Goal: Contribute content: Add original content to the website for others to see

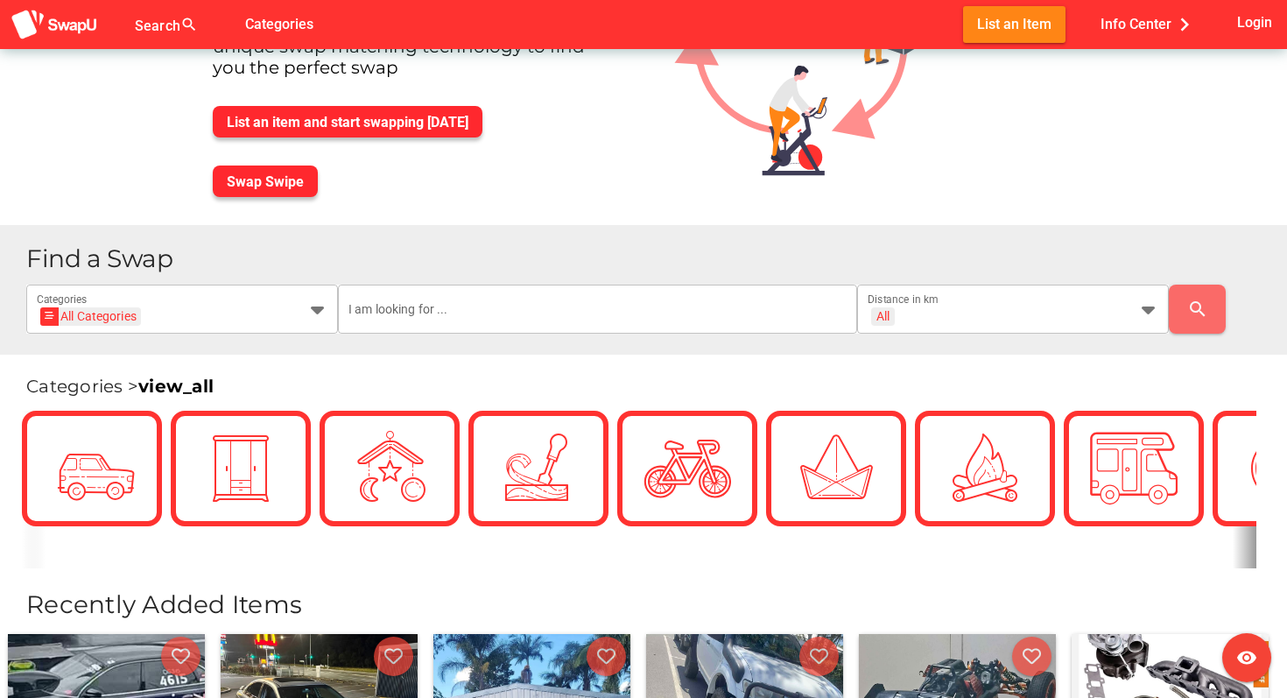
scroll to position [193, 0]
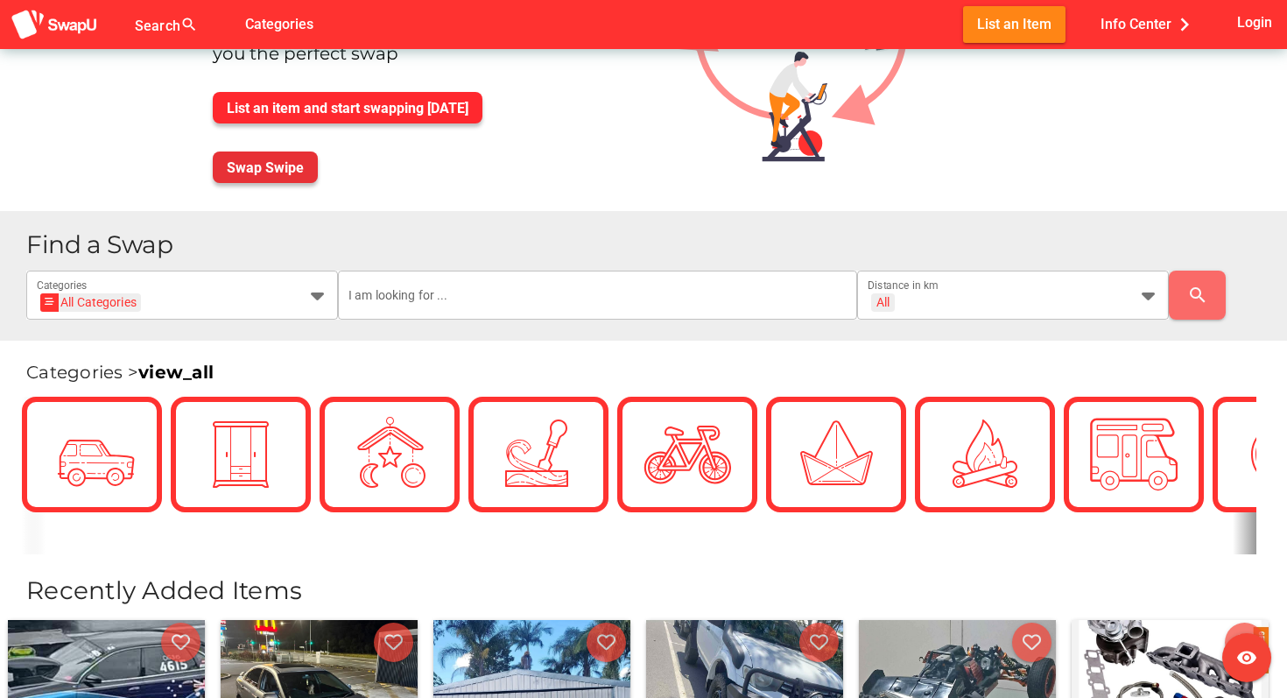
click at [287, 174] on span "Swap Swipe" at bounding box center [265, 167] width 77 height 17
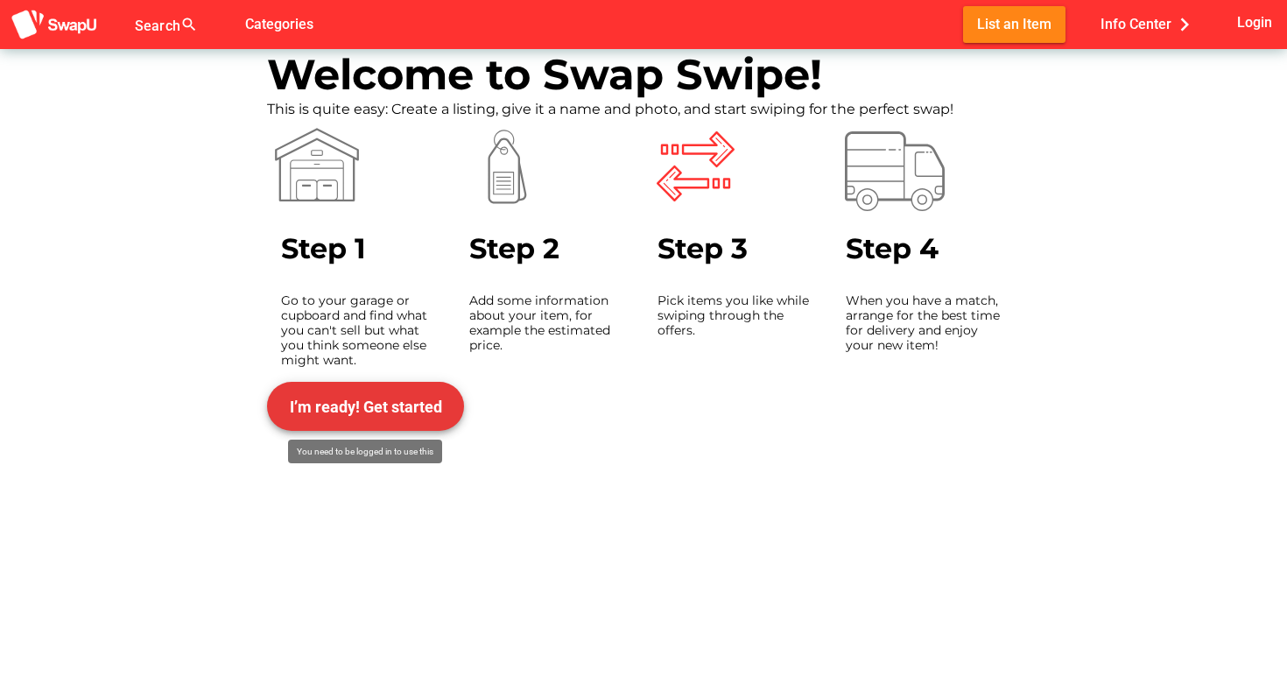
click at [368, 397] on span "I’m ready! Get started" at bounding box center [366, 406] width 152 height 18
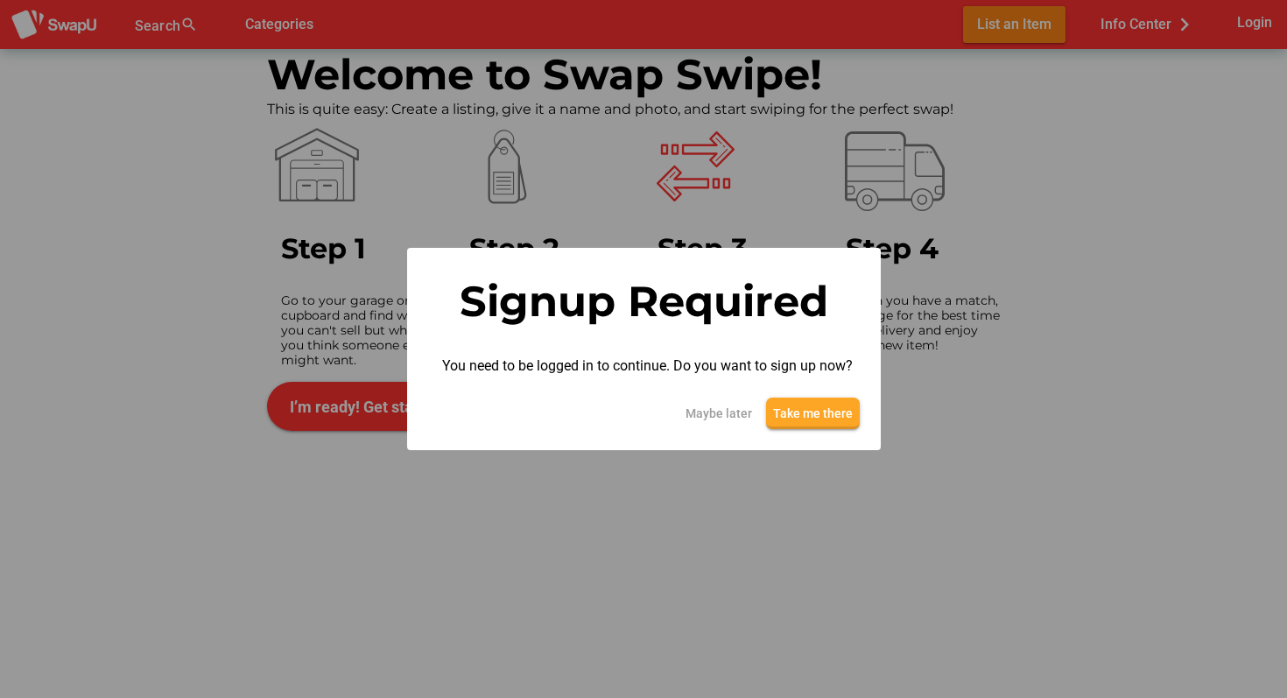
click at [798, 403] on span "Take me there" at bounding box center [813, 413] width 80 height 21
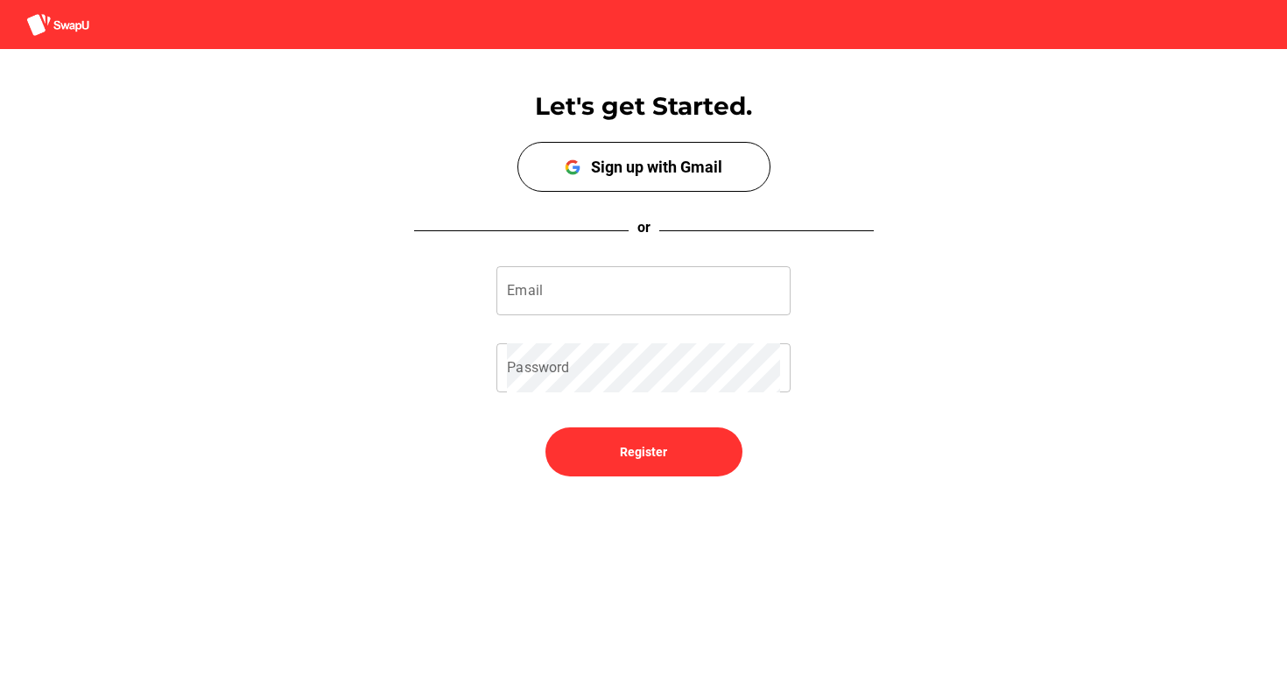
click at [719, 139] on div "Let's get Started. Sign up with Google Sign up with Gmail" at bounding box center [643, 131] width 1287 height 122
click at [715, 158] on div "Sign up with Gmail" at bounding box center [656, 167] width 131 height 18
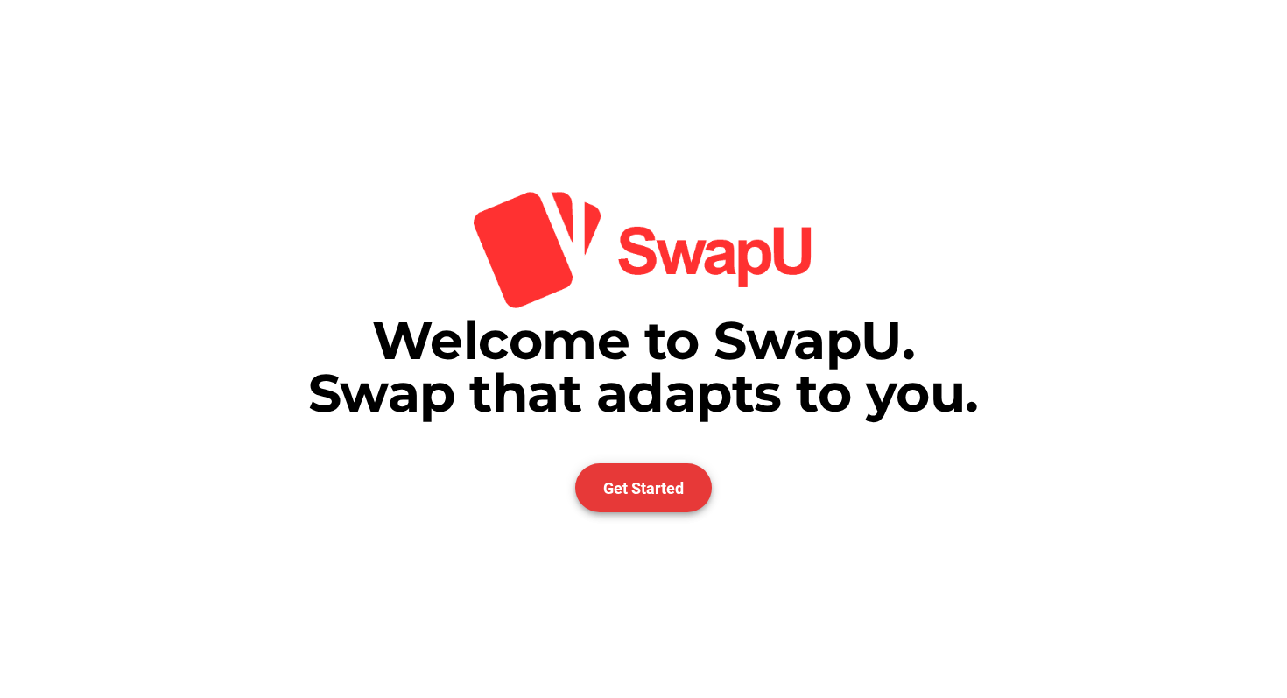
click at [626, 483] on span "Get Started" at bounding box center [643, 488] width 81 height 18
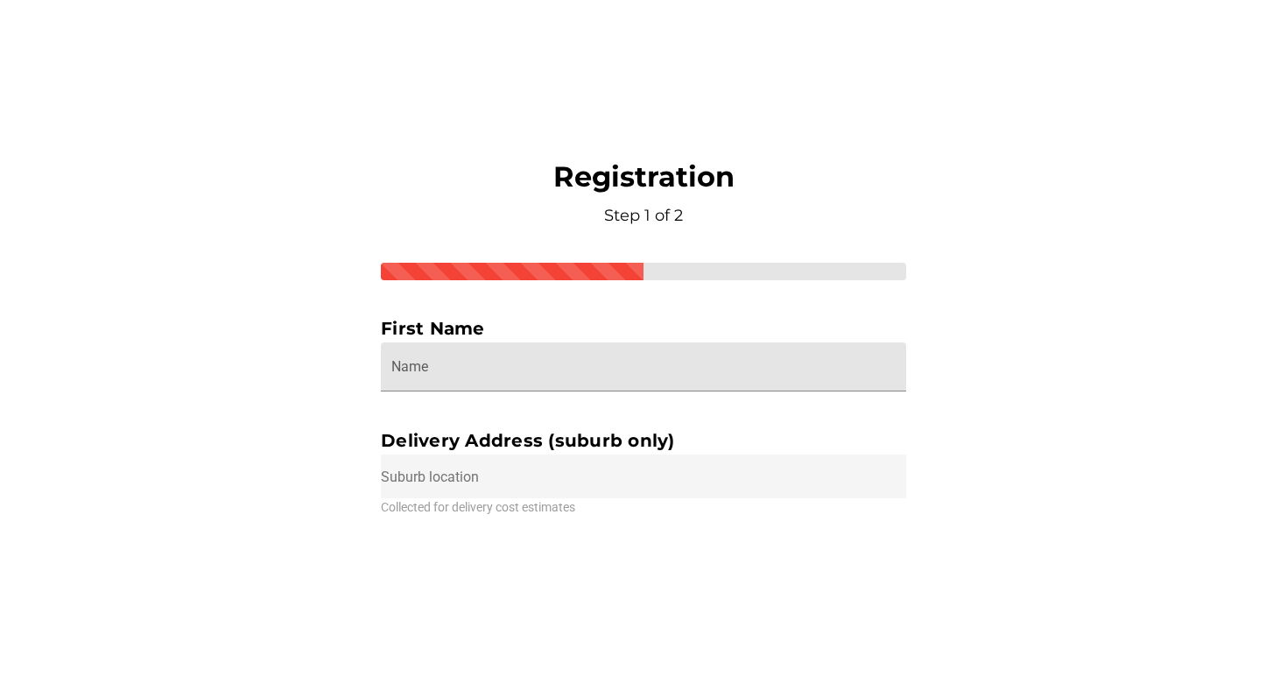
click at [620, 375] on input "Name" at bounding box center [643, 366] width 504 height 49
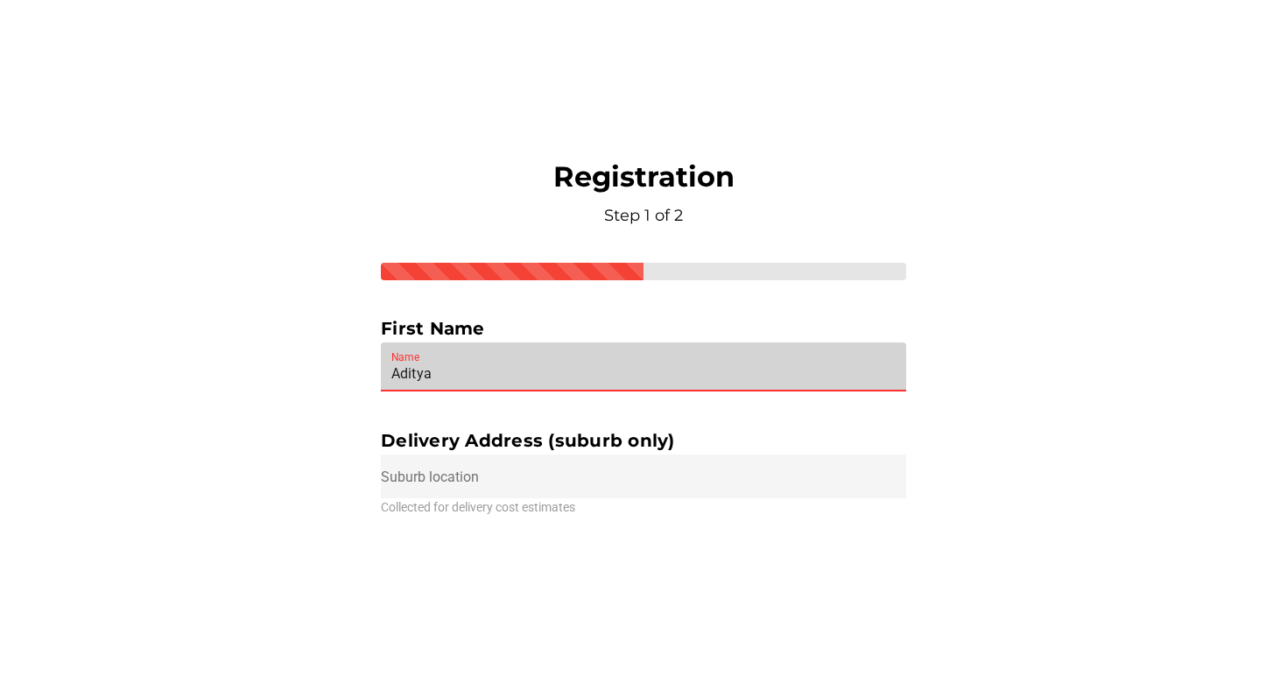
type input "Aditya"
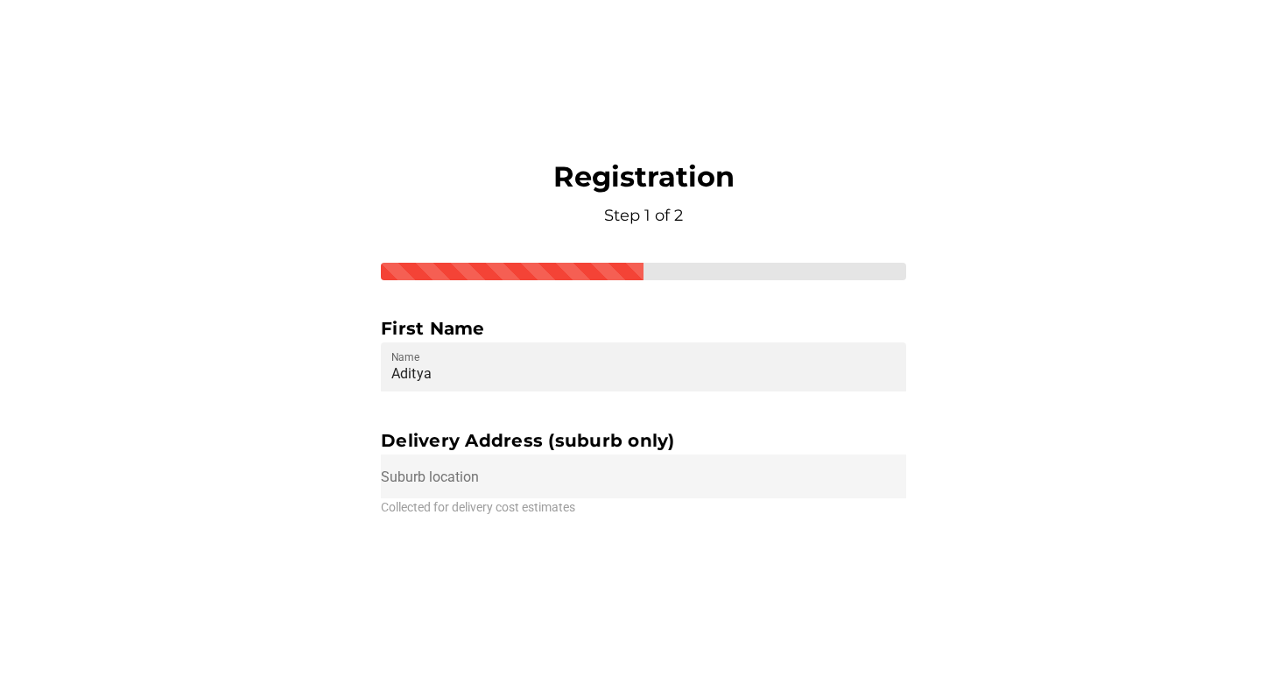
click at [583, 470] on input "text" at bounding box center [643, 476] width 525 height 44
type input "Clearview SA, [GEOGRAPHIC_DATA]"
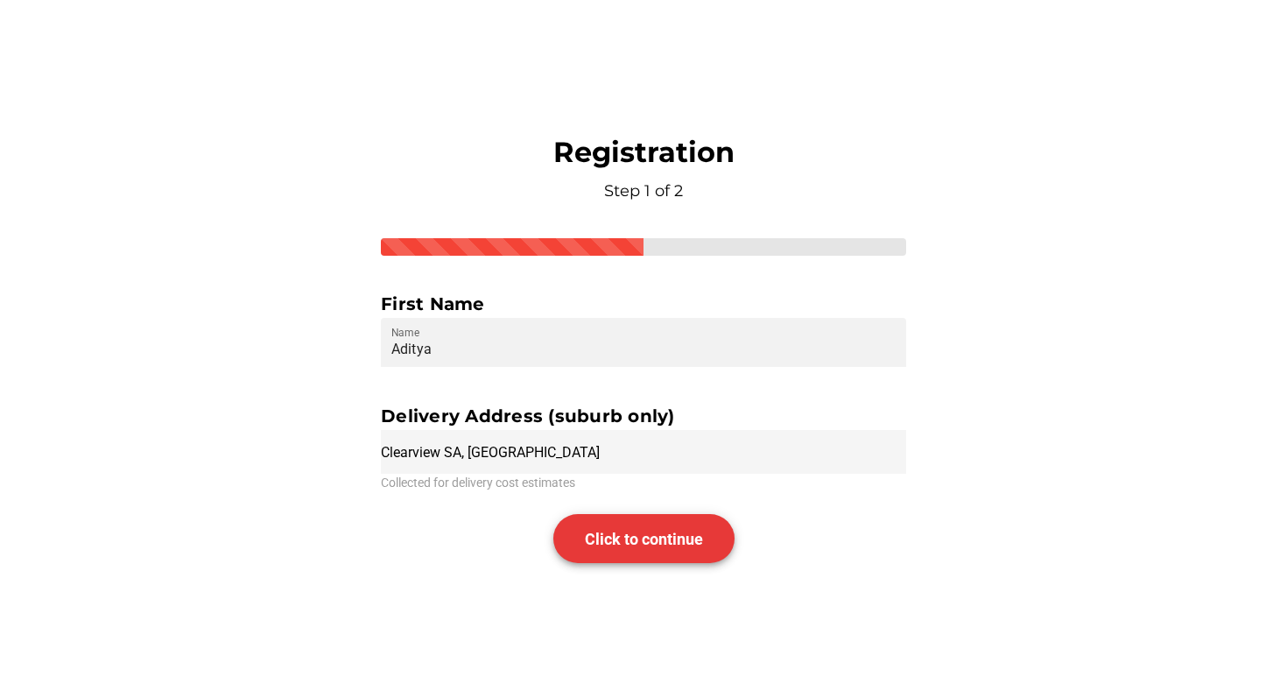
click at [593, 538] on span "Click to continue" at bounding box center [644, 539] width 118 height 18
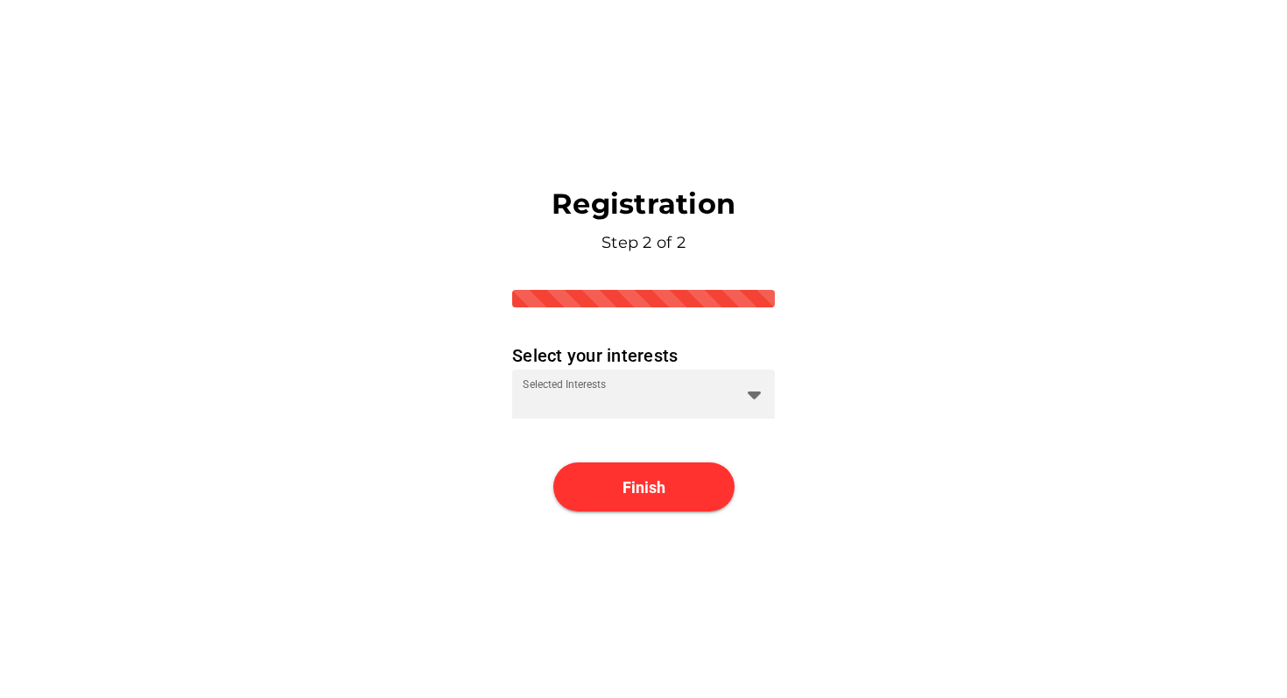
click at [669, 423] on div "Registration Step 2 of 2 Select your interests Selected Interests Finish" at bounding box center [643, 349] width 263 height 326
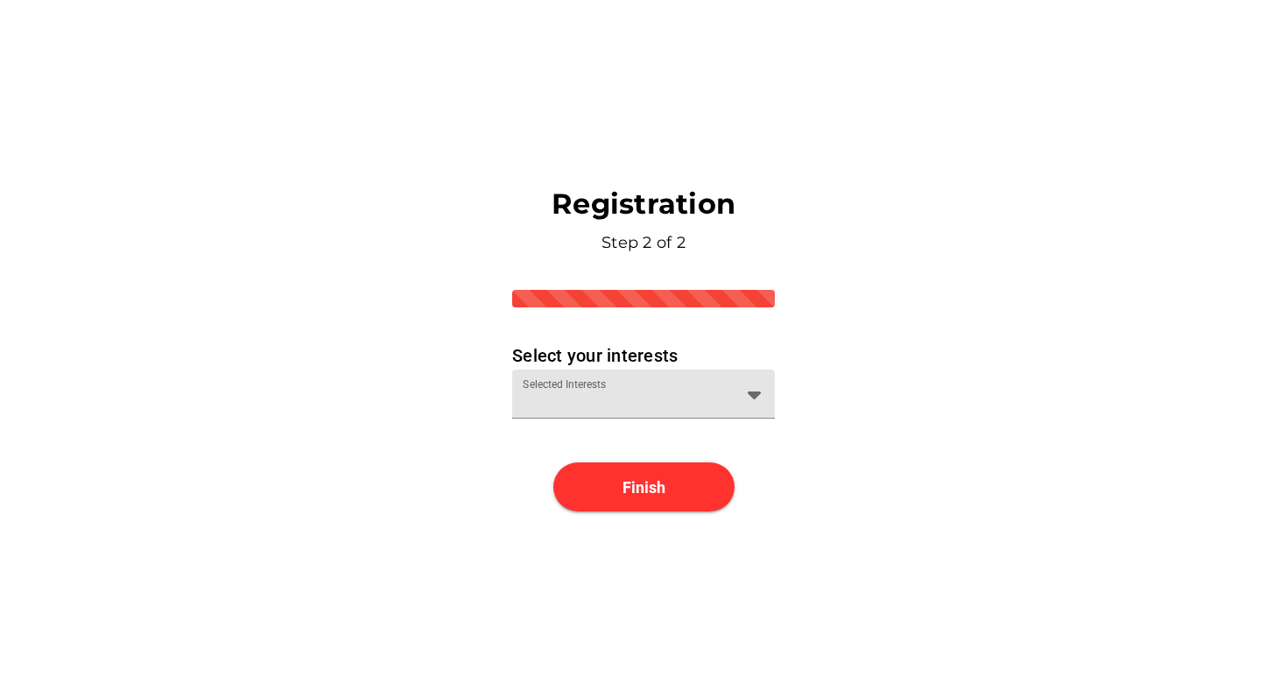
click at [693, 400] on div at bounding box center [628, 404] width 210 height 28
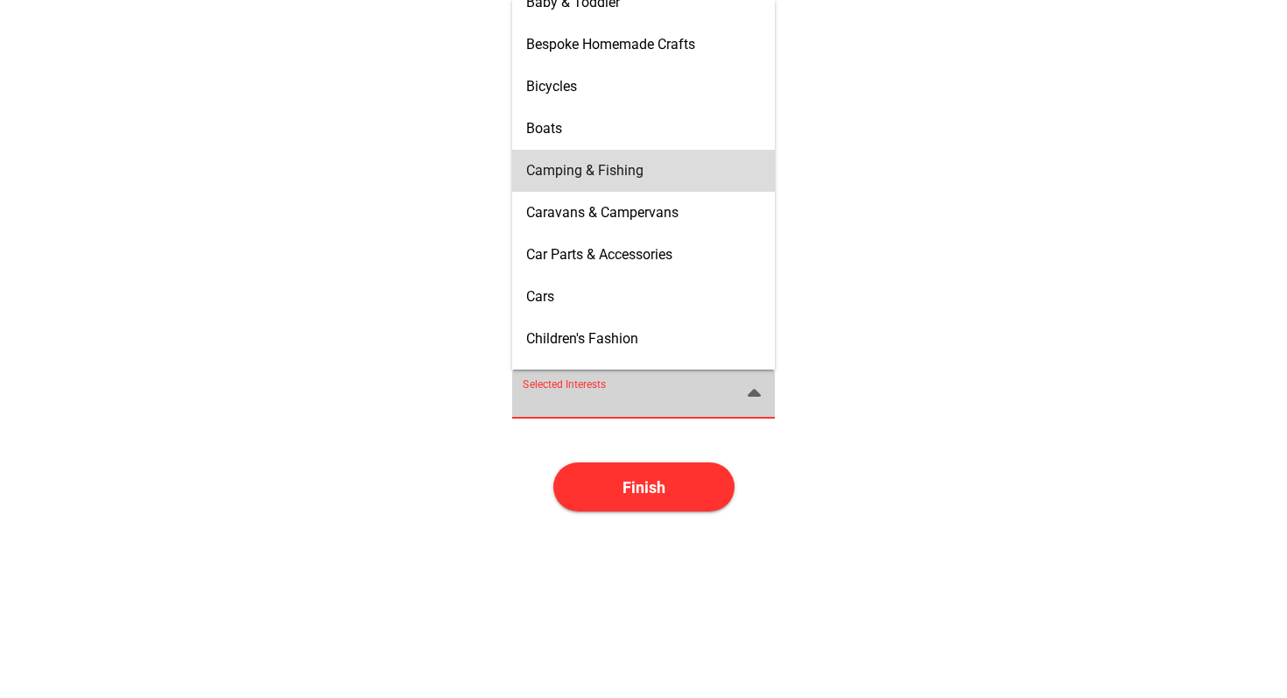
scroll to position [135, 0]
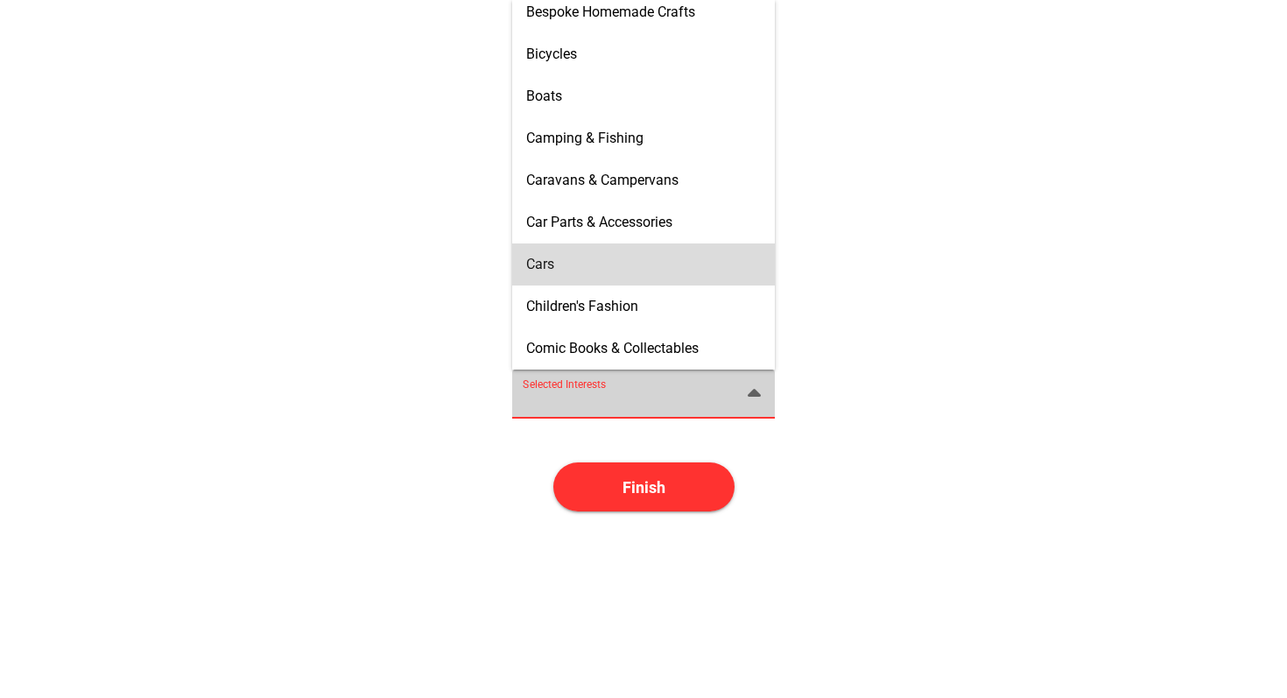
click at [698, 256] on div "Cars" at bounding box center [643, 264] width 235 height 17
type input "Cars"
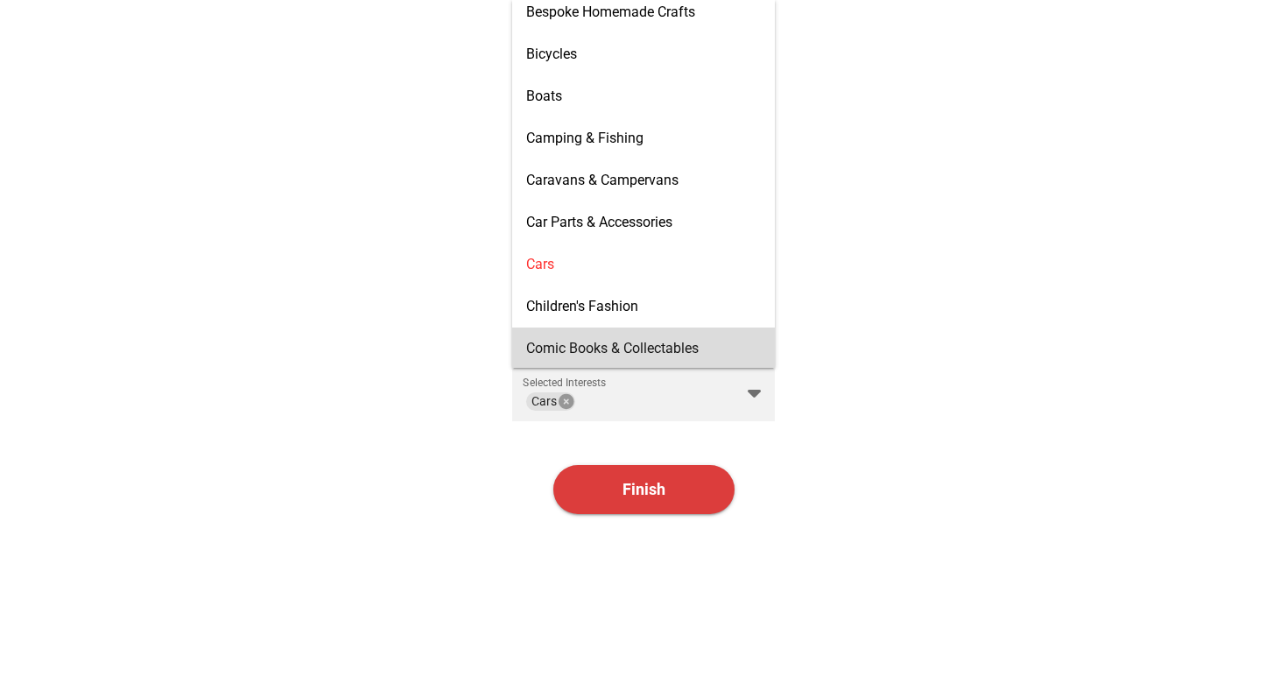
click at [697, 481] on span "Finish" at bounding box center [643, 489] width 181 height 49
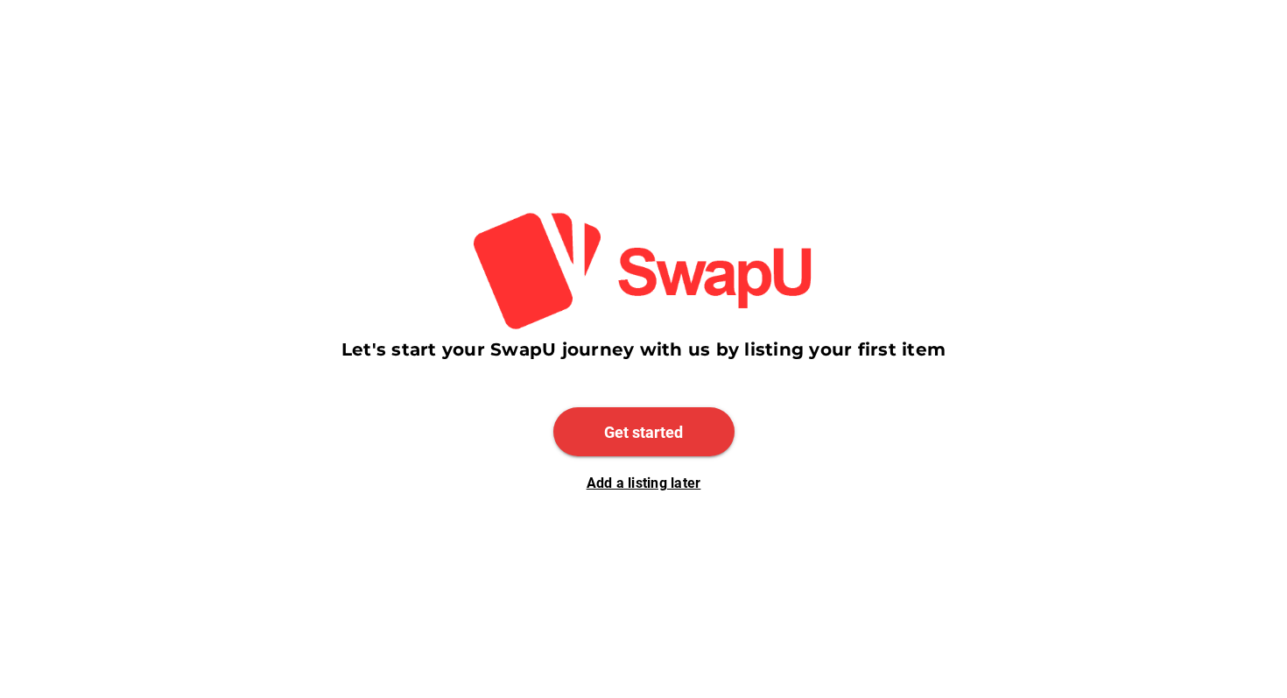
click at [706, 440] on span "Get started" at bounding box center [643, 431] width 181 height 49
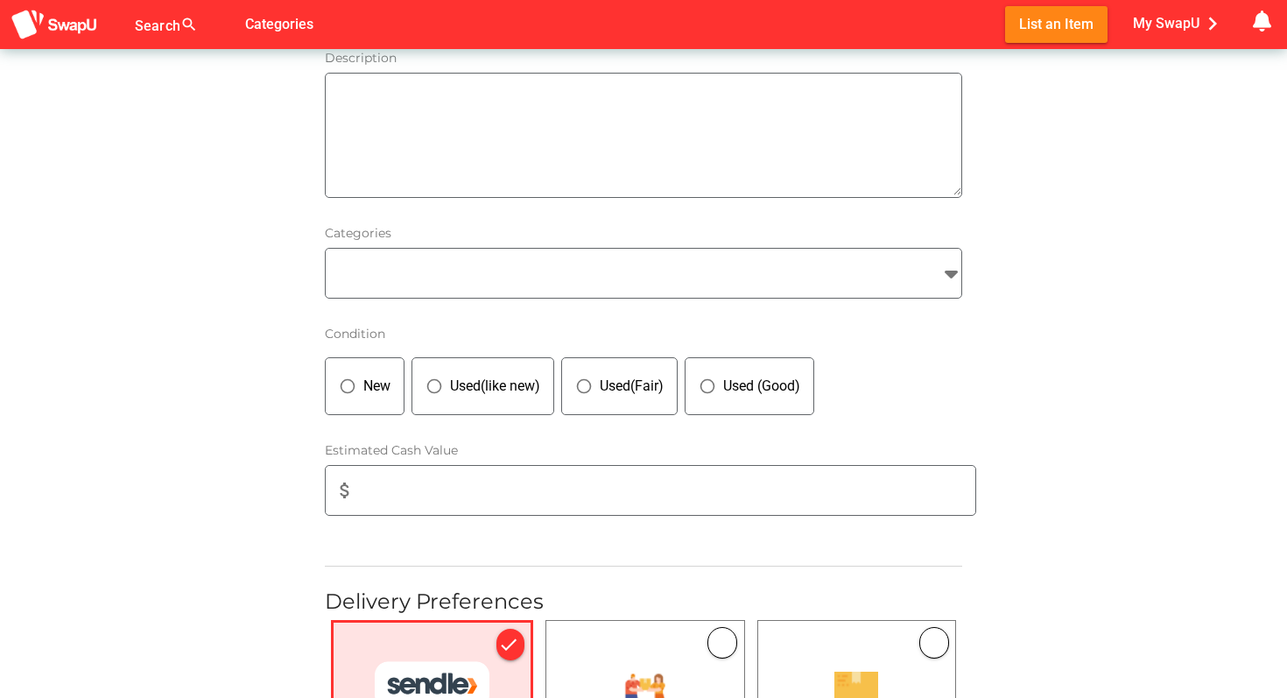
scroll to position [1064, 0]
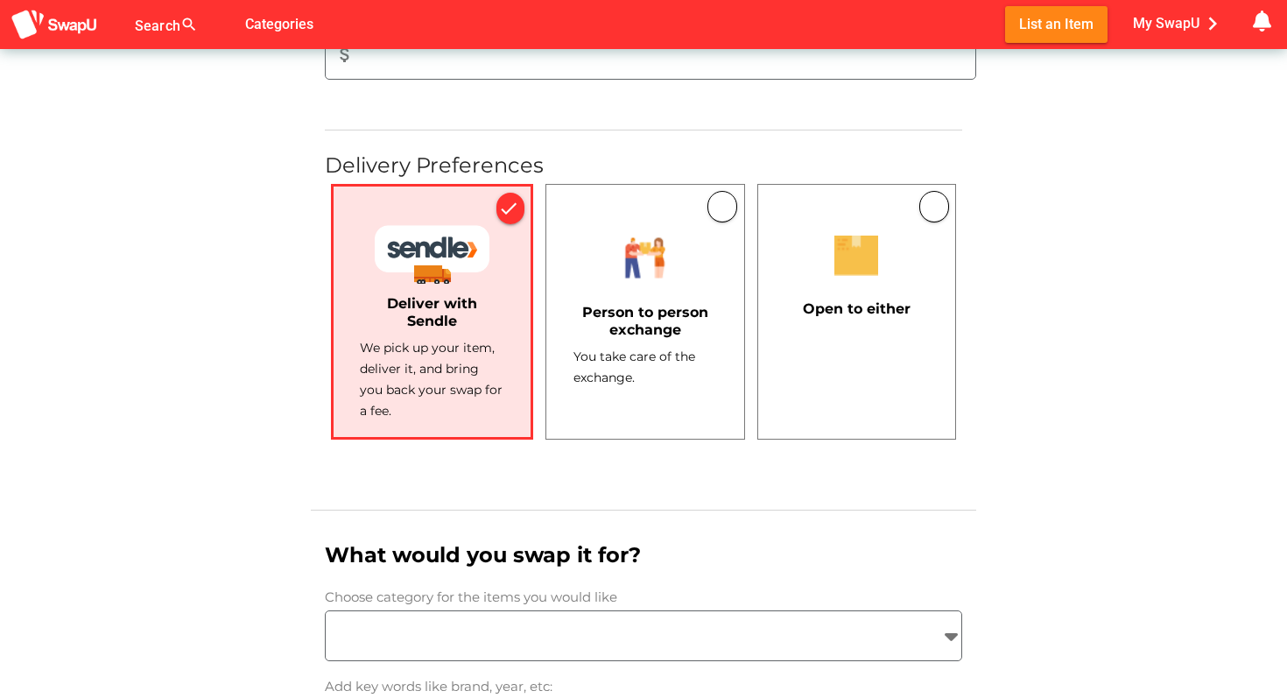
click at [710, 402] on div "Person to person exchange You take care of the exchange." at bounding box center [644, 312] width 199 height 256
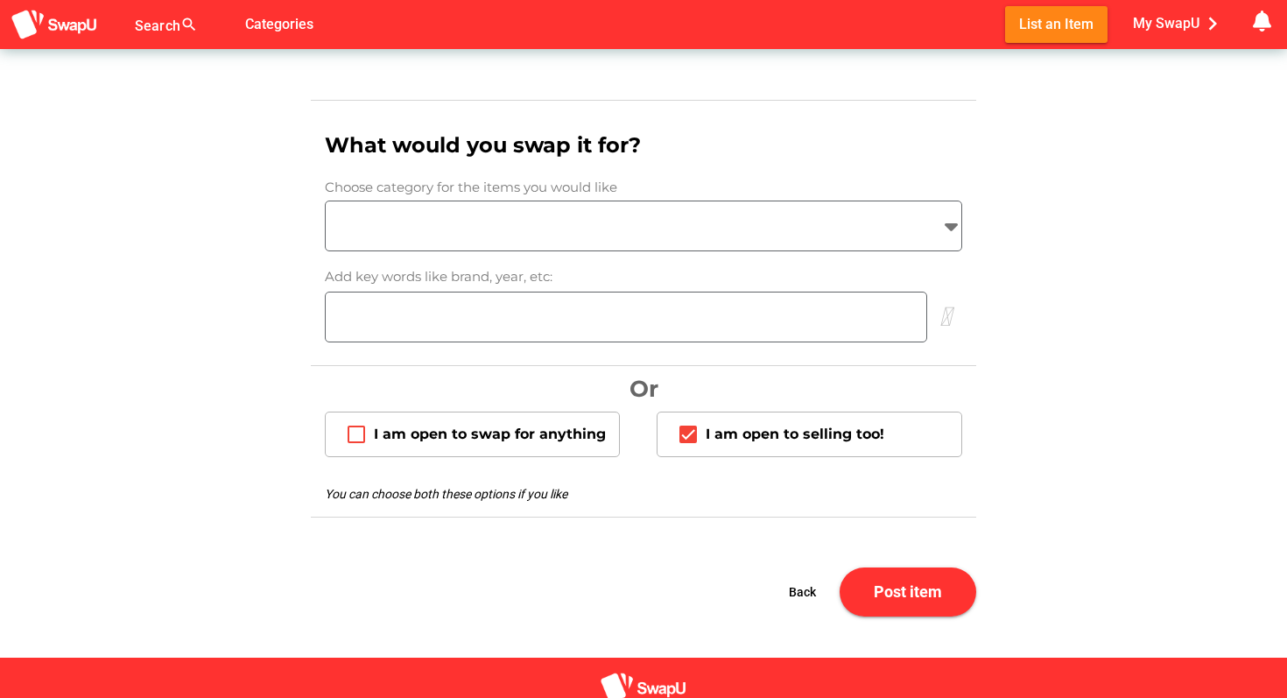
scroll to position [1391, 0]
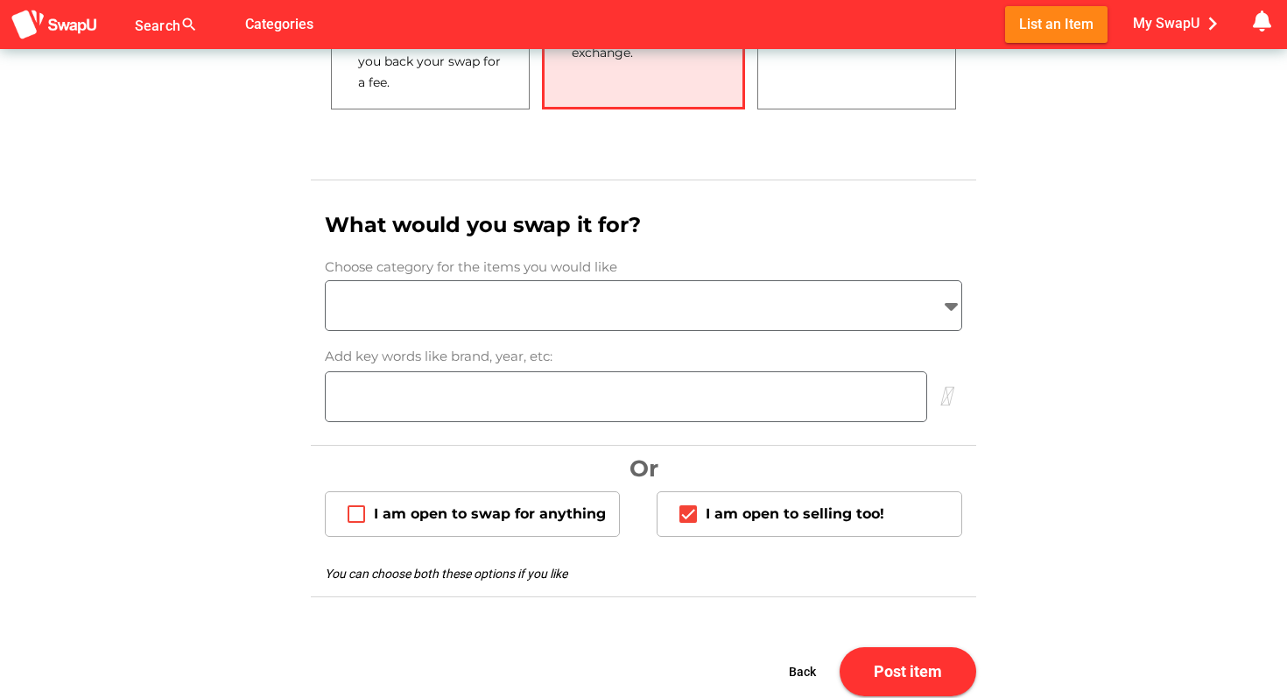
click at [769, 316] on div at bounding box center [628, 305] width 604 height 49
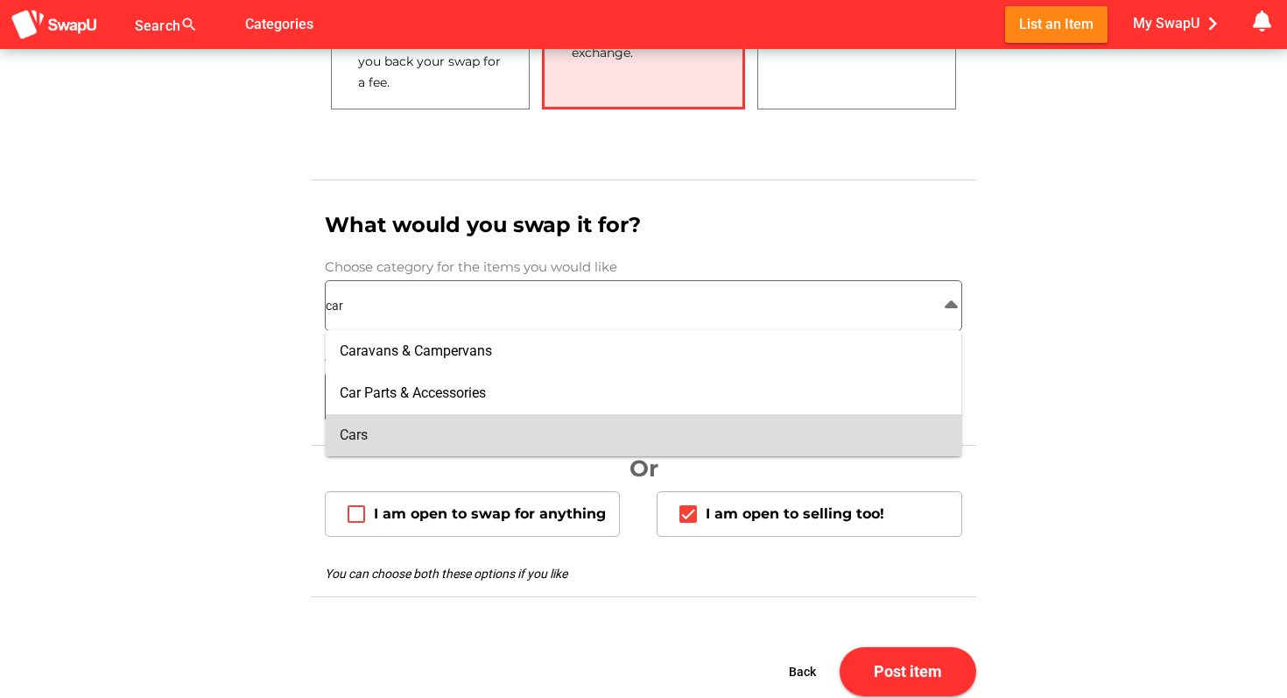
type input "car"
click at [705, 448] on div "Cars" at bounding box center [643, 435] width 607 height 28
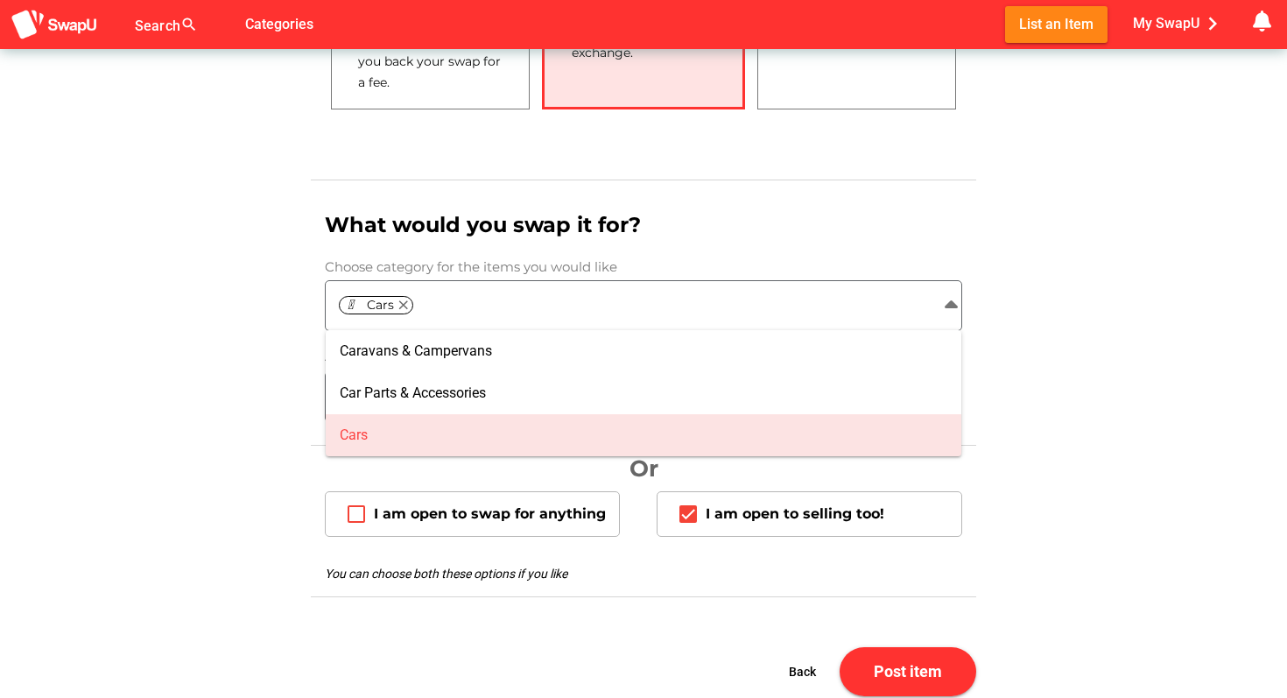
click at [685, 616] on div at bounding box center [643, 611] width 665 height 28
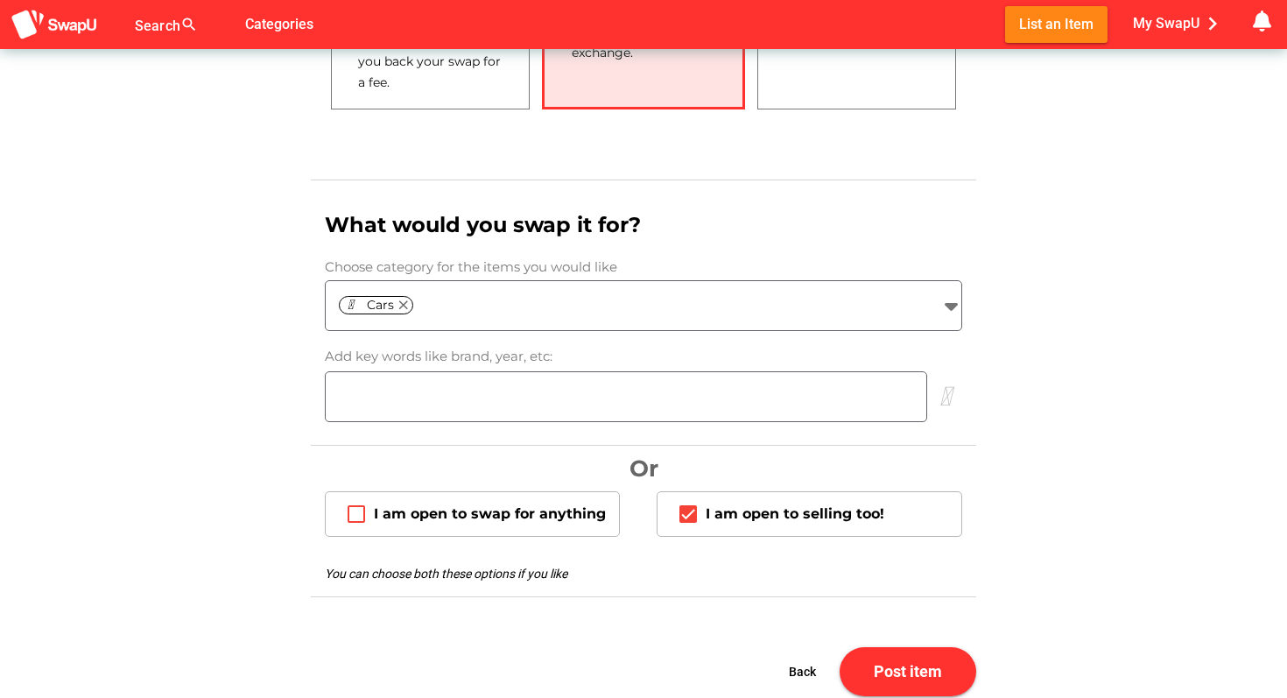
click at [687, 417] on div at bounding box center [626, 396] width 600 height 49
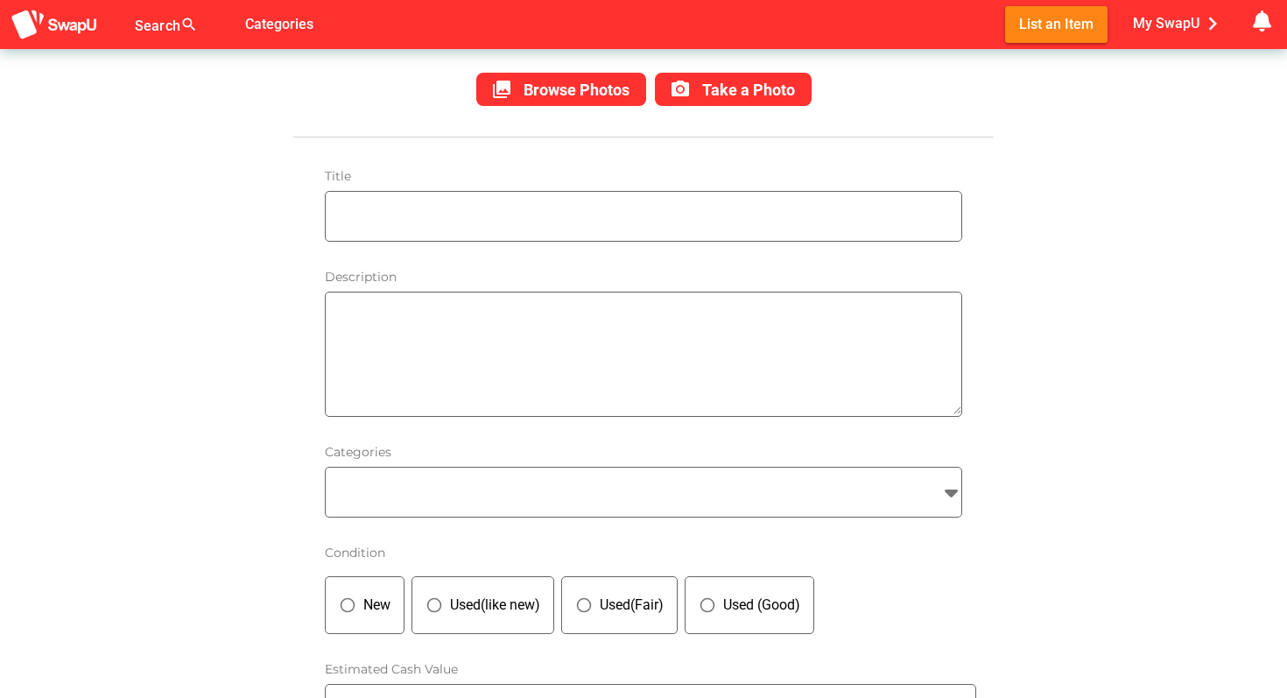
scroll to position [402, 0]
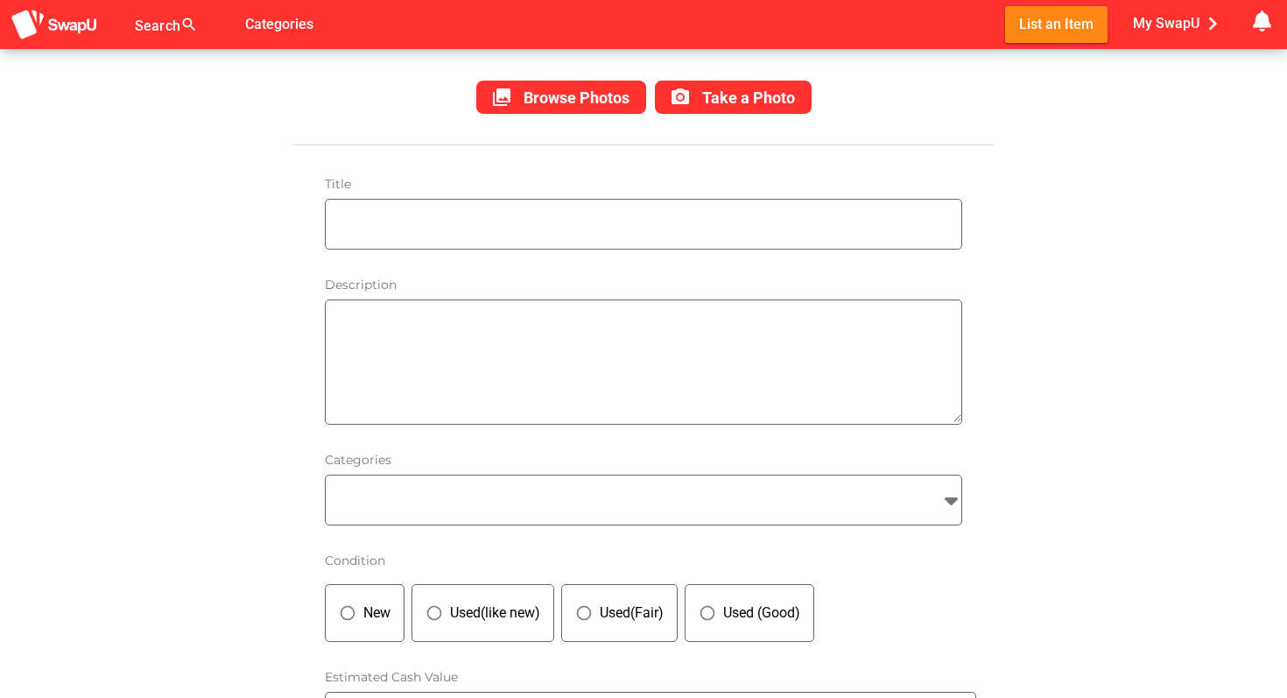
click at [757, 252] on div "Title" at bounding box center [643, 213] width 665 height 101
click at [766, 237] on input "text" at bounding box center [647, 224] width 627 height 49
type input "Honda Accord Euro cu2"
drag, startPoint x: 616, startPoint y: 85, endPoint x: 613, endPoint y: 162, distance: 77.1
click at [613, 162] on div "Item Add Upload your product photos (Maximum 3) collections Browse Photos photo…" at bounding box center [643, 674] width 700 height 2055
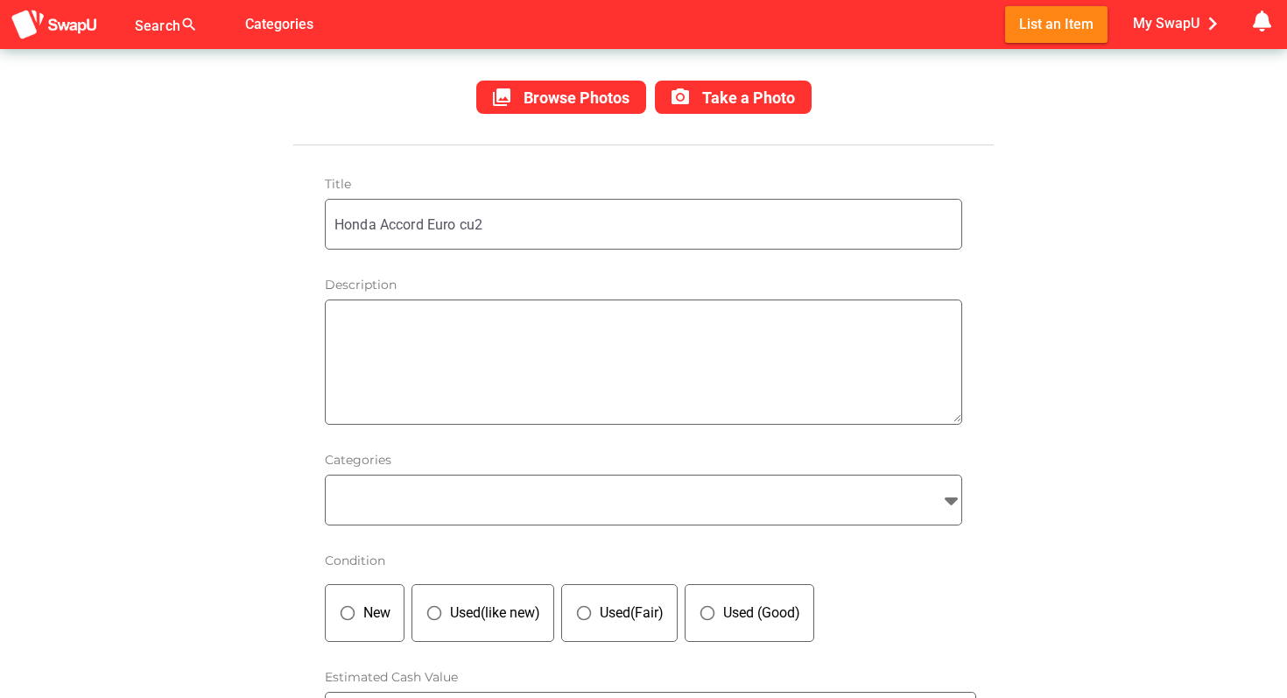
click at [620, 116] on div "collections Browse Photos photo_camera Take a Photo" at bounding box center [643, 97] width 672 height 42
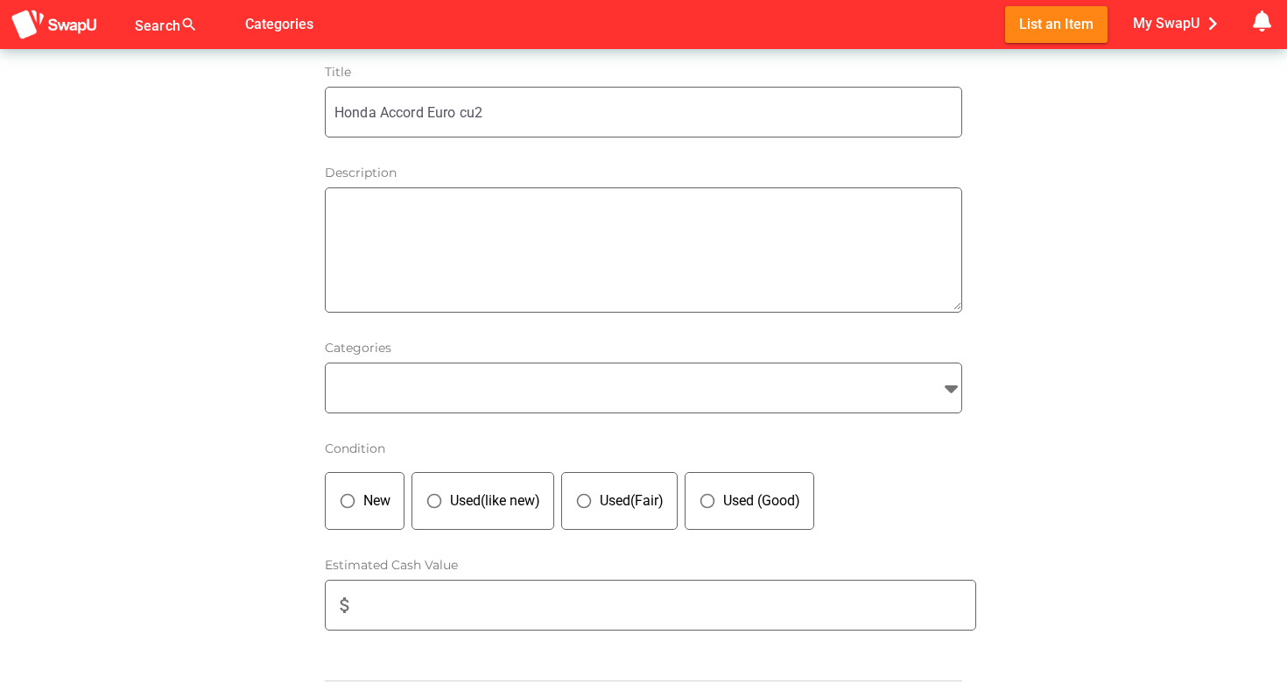
scroll to position [534, 0]
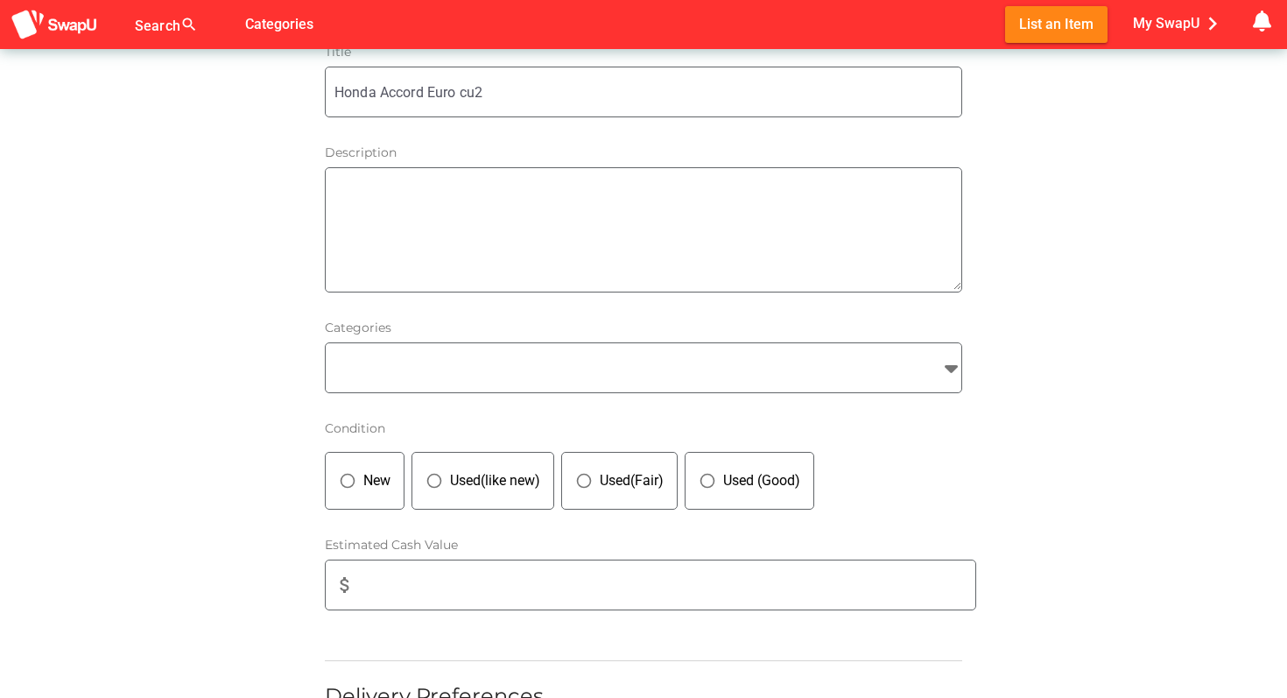
click at [595, 381] on div at bounding box center [628, 367] width 604 height 49
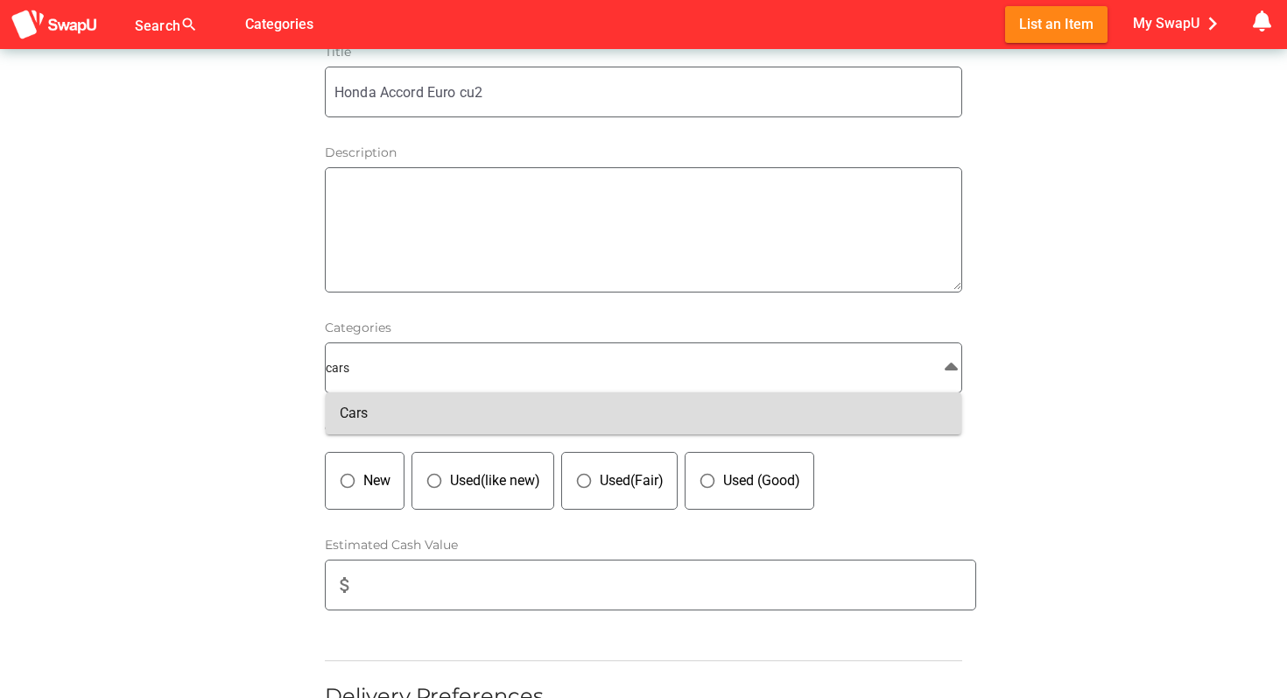
type input "cars"
click at [577, 423] on div "Cars" at bounding box center [643, 413] width 607 height 28
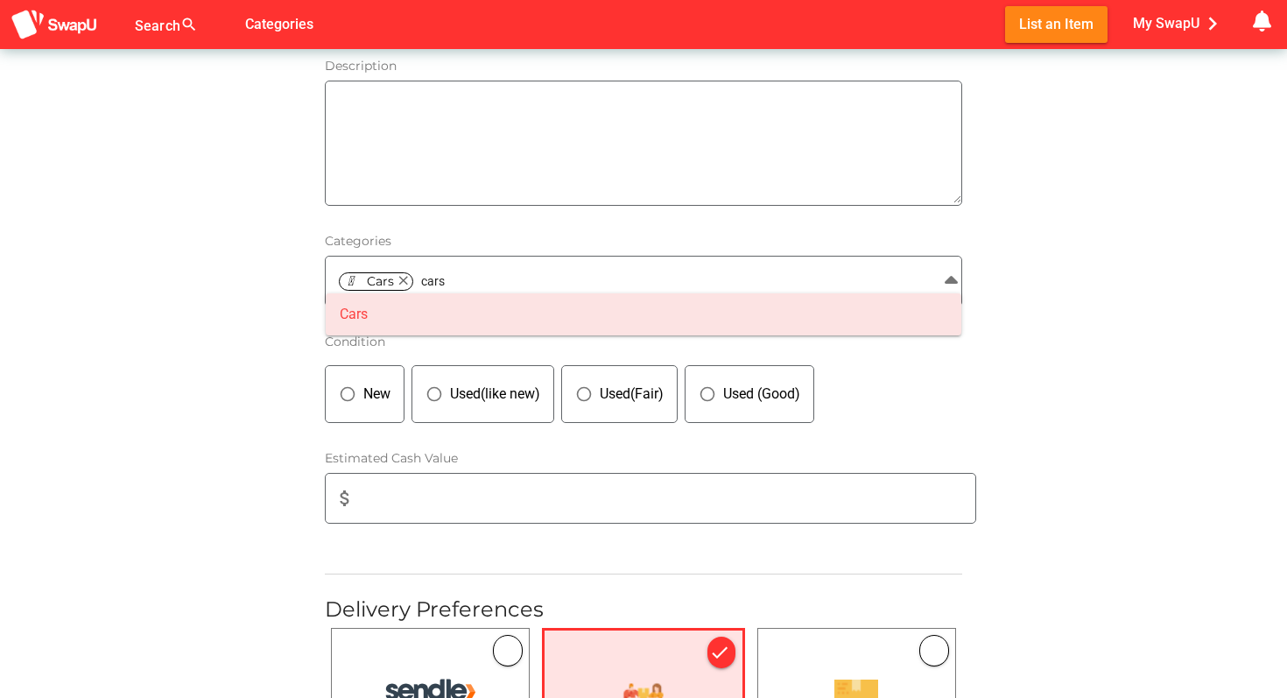
scroll to position [637, 0]
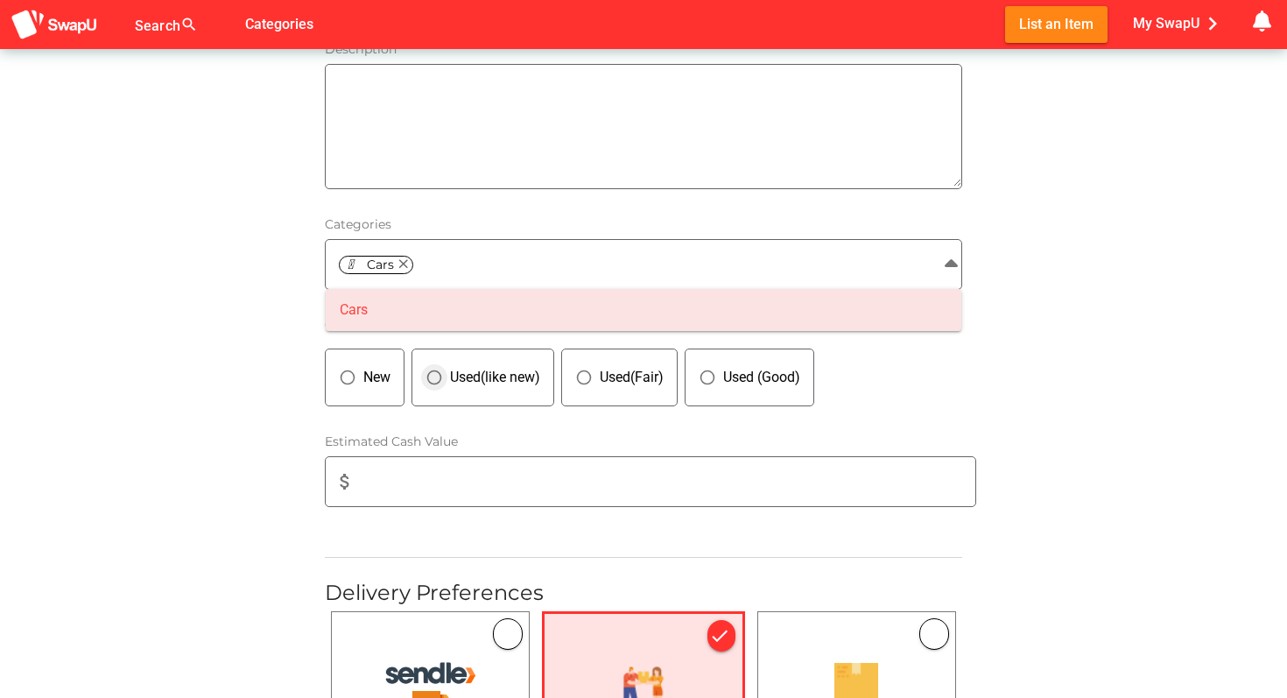
click at [543, 389] on div "panorama_fish_eye Used(like new)" at bounding box center [482, 377] width 143 height 58
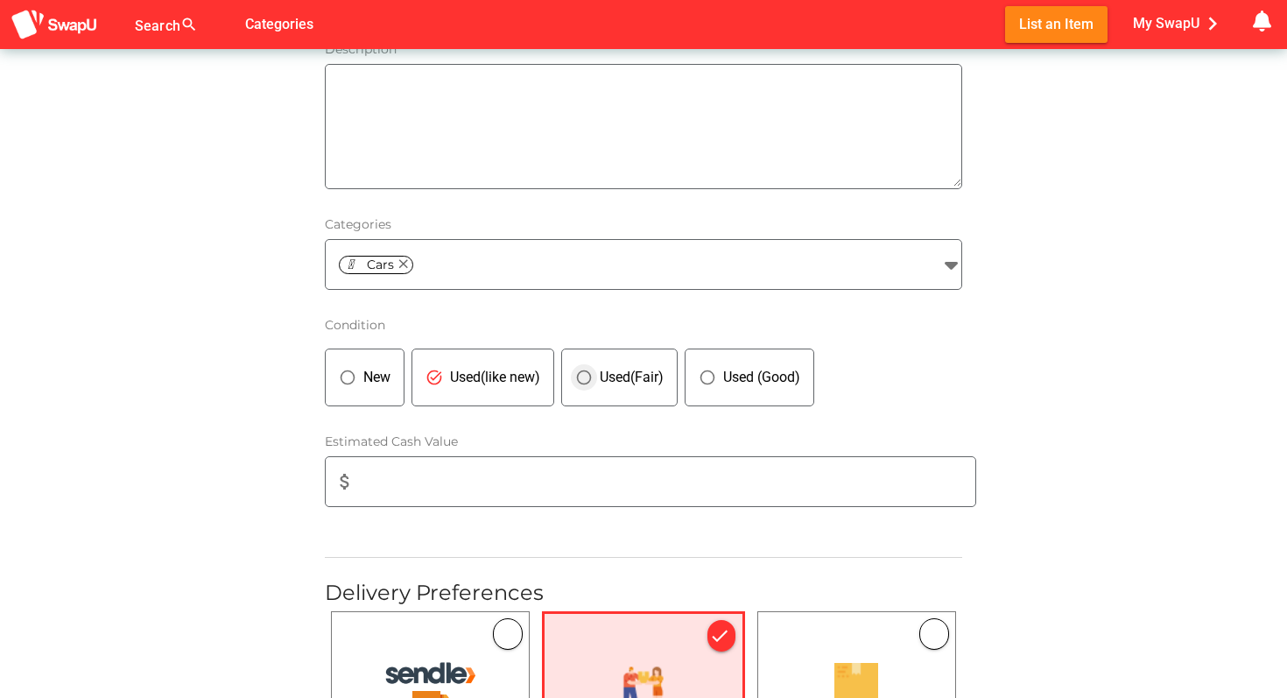
click at [607, 389] on div "panorama_fish_eye Used(Fair)" at bounding box center [619, 377] width 116 height 58
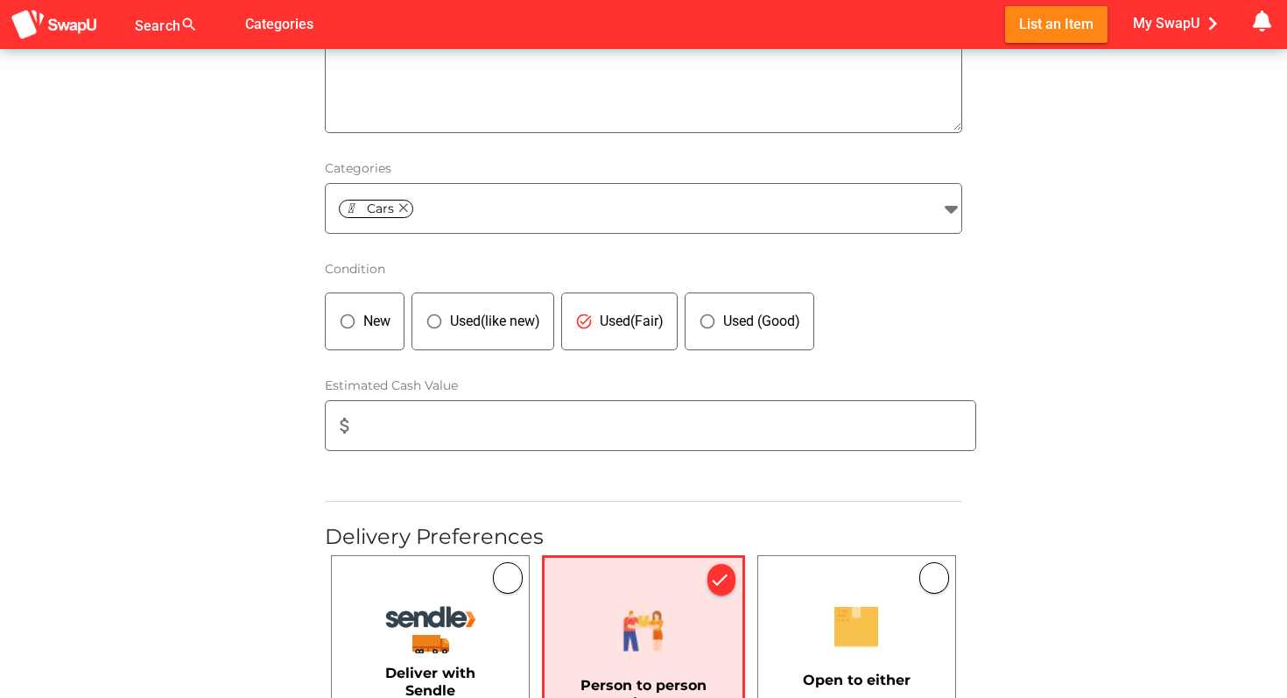
scroll to position [701, 0]
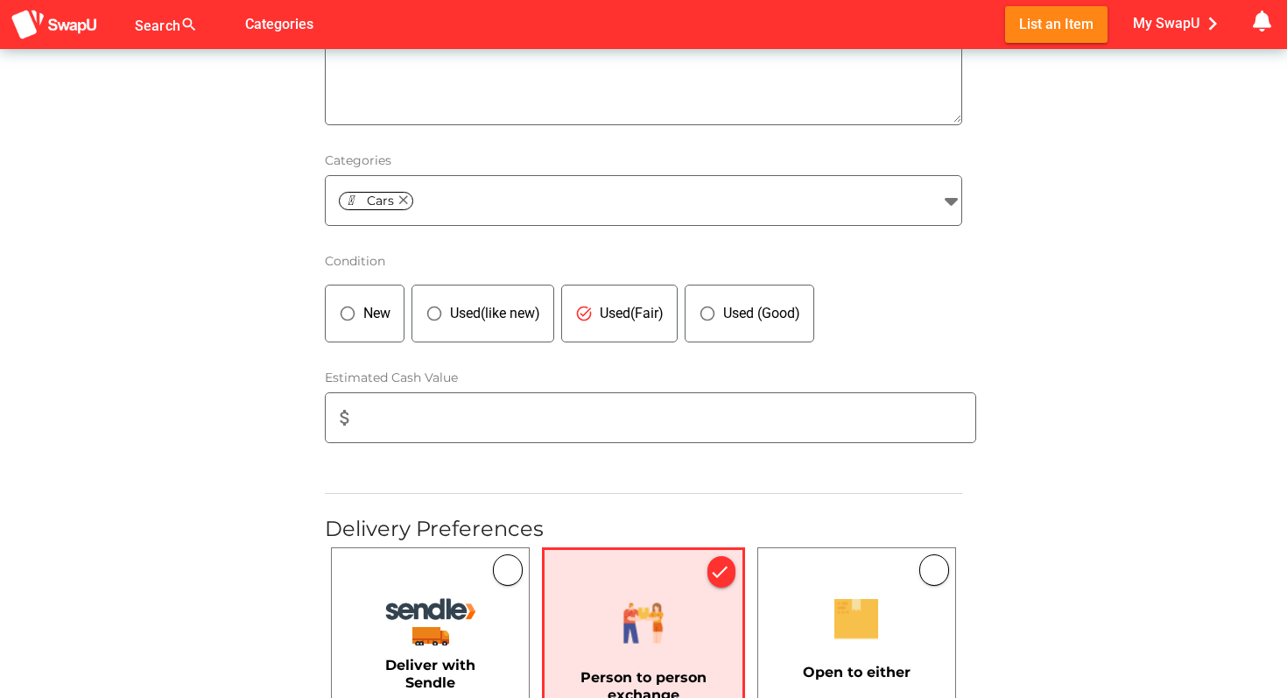
click at [541, 427] on input "attach_money" at bounding box center [670, 417] width 609 height 49
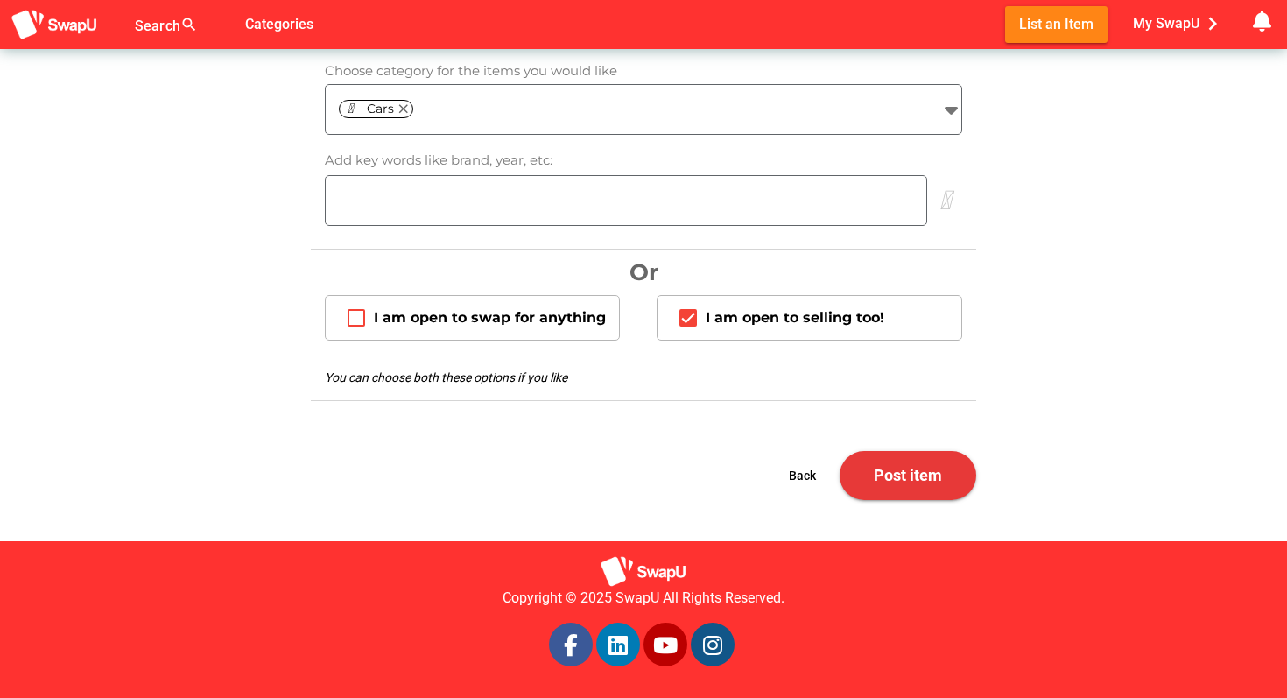
type input "7998"
click at [866, 453] on button "Post item" at bounding box center [907, 475] width 137 height 49
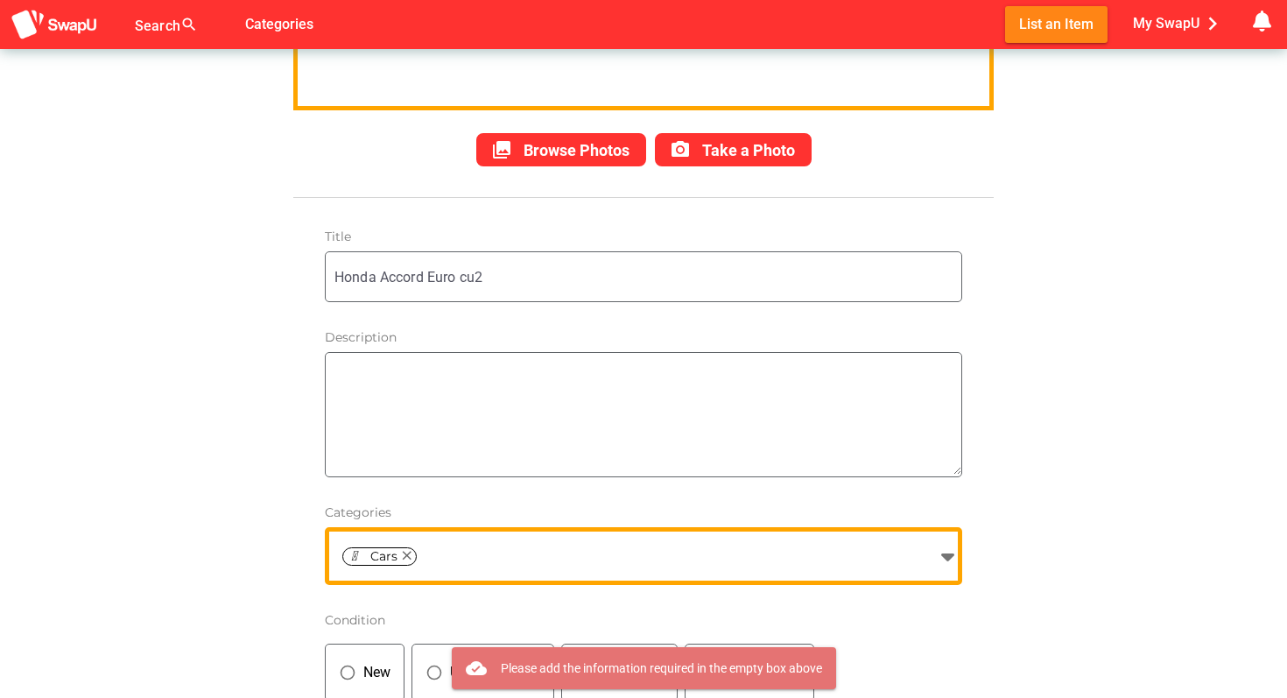
scroll to position [0, 0]
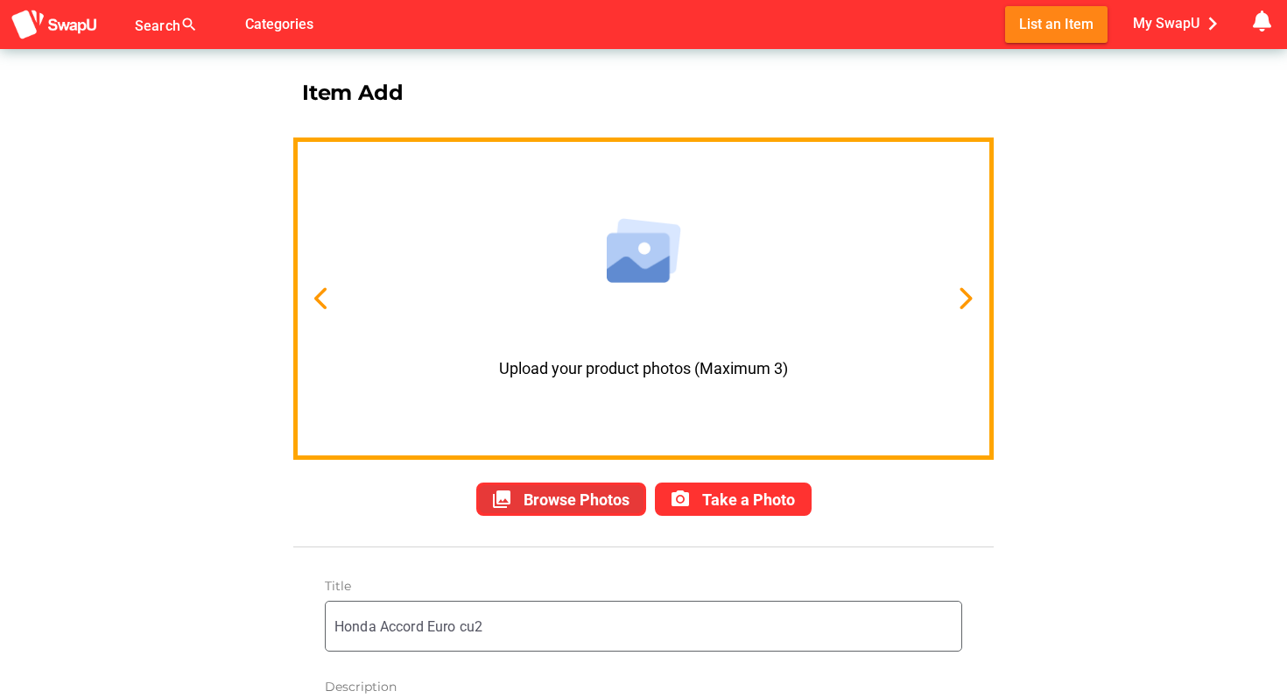
click at [594, 490] on span "Browse Photos" at bounding box center [576, 499] width 106 height 18
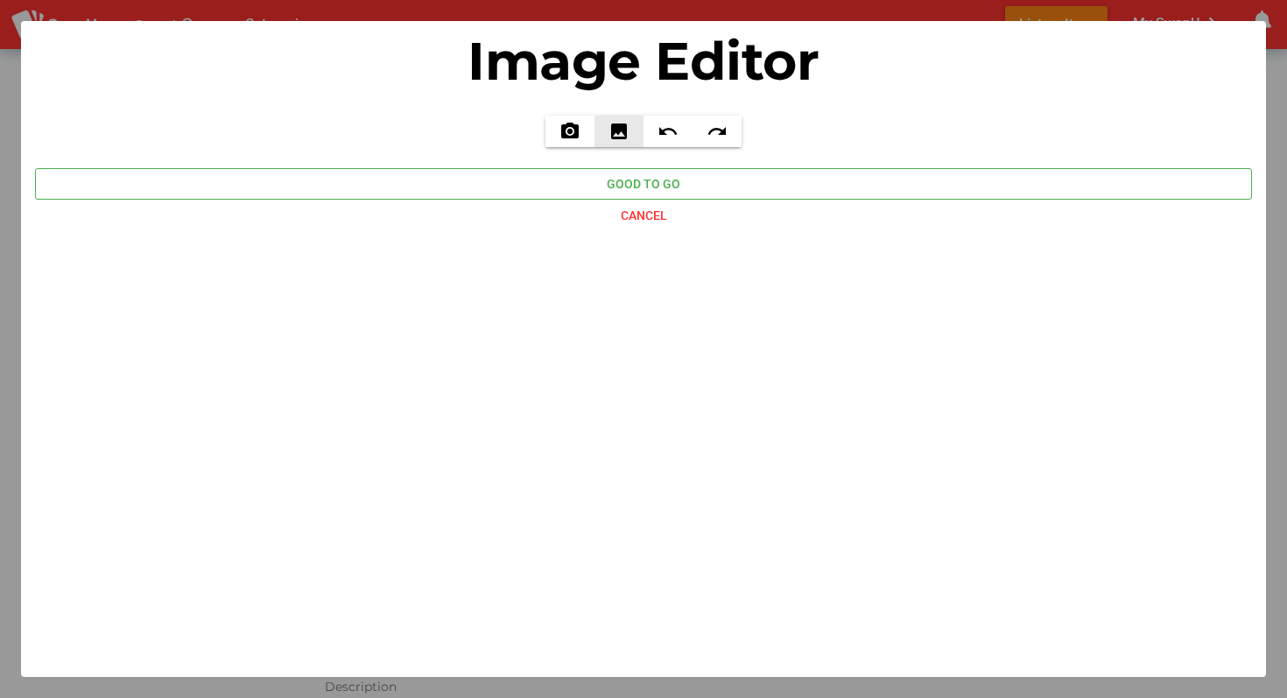
click at [625, 132] on icon "image" at bounding box center [618, 131] width 21 height 21
type input "C:\fakepath\IMG_3508.HEIC"
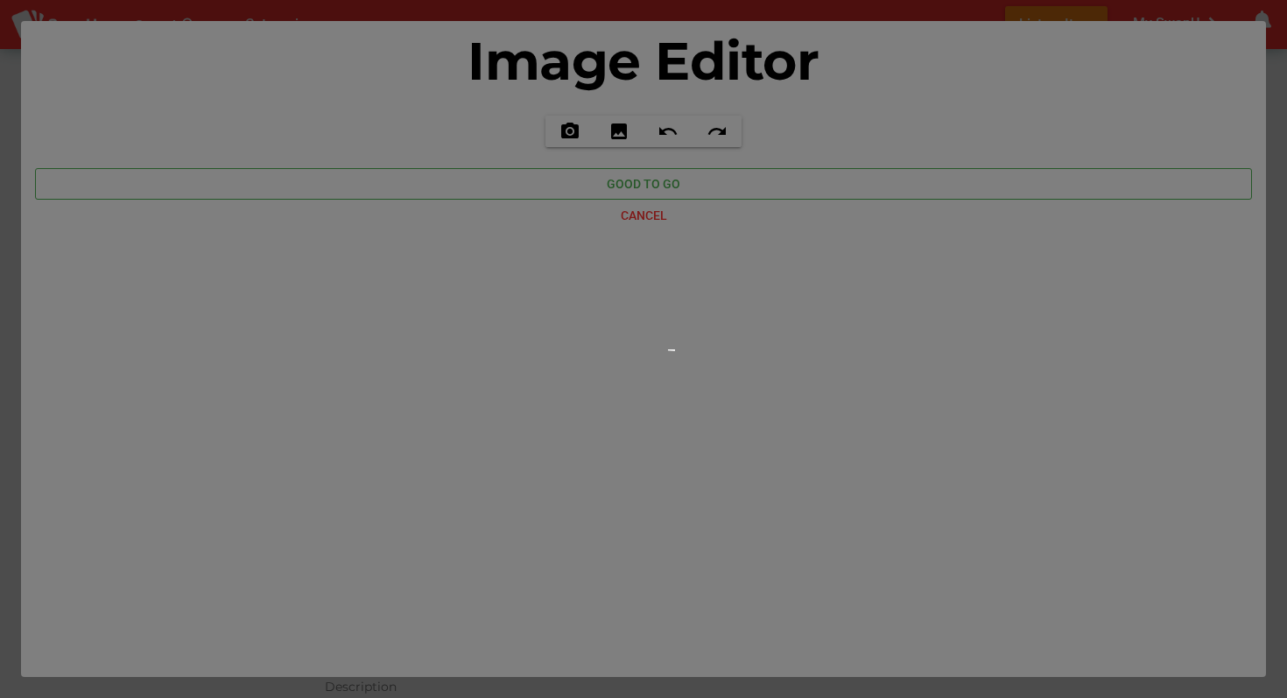
click at [521, 179] on div at bounding box center [643, 349] width 1287 height 698
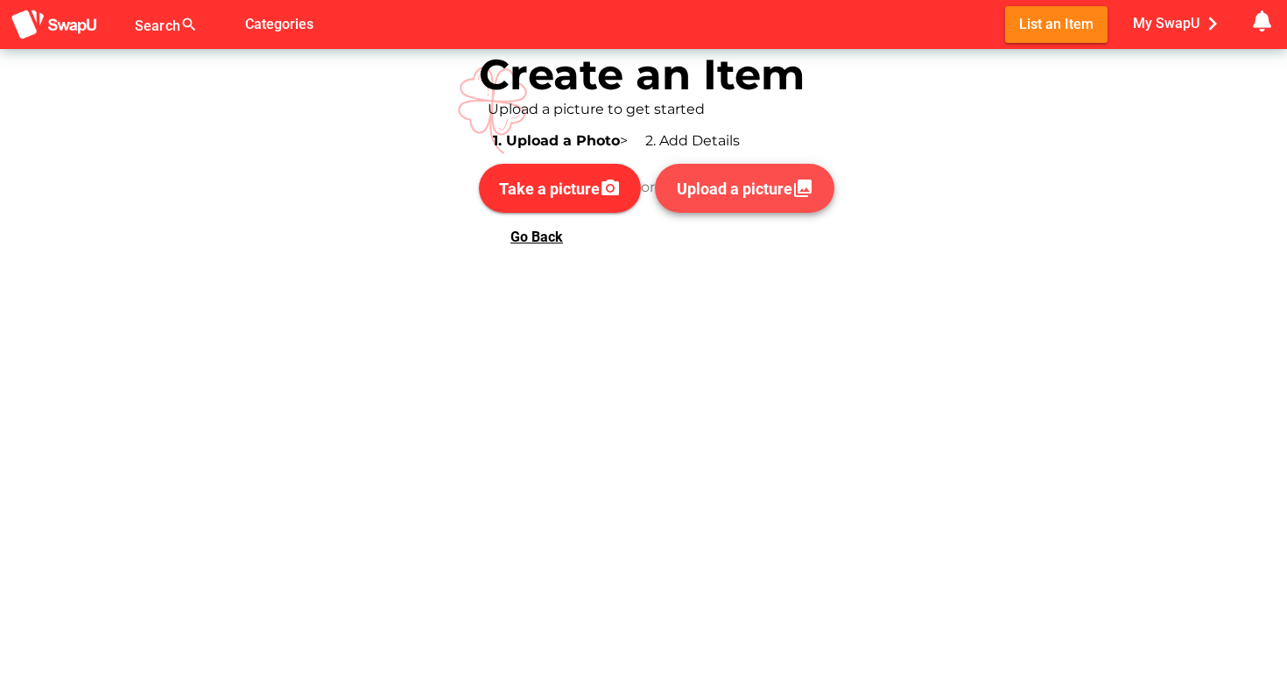
click at [705, 187] on span "Upload a picture" at bounding box center [735, 188] width 116 height 18
